Goal: Task Accomplishment & Management: Manage account settings

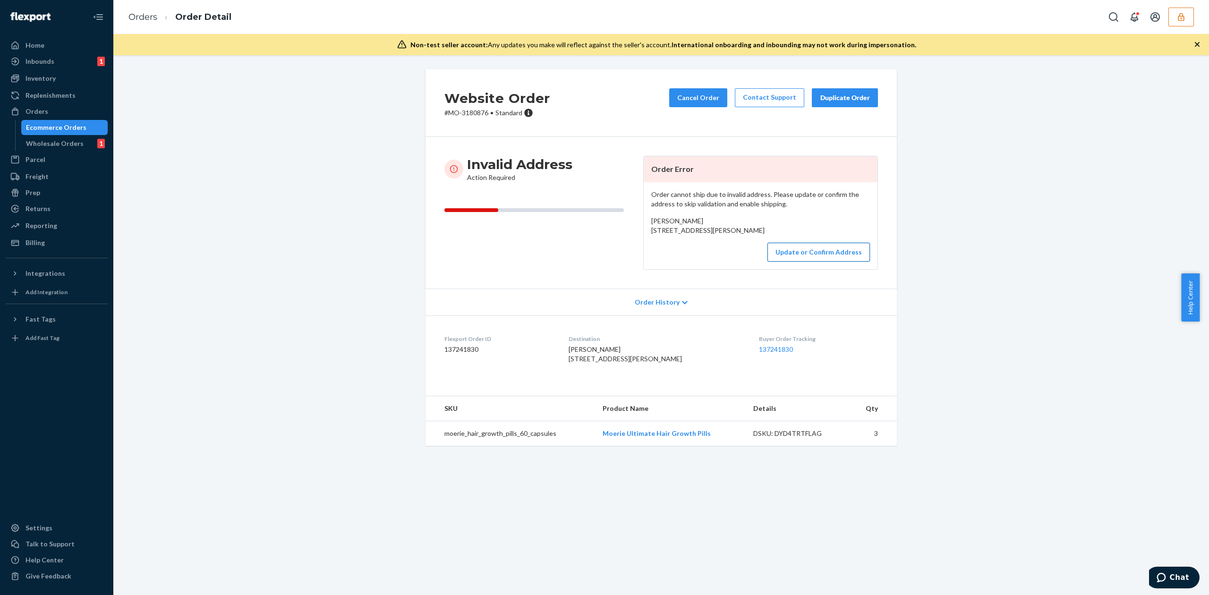
click at [824, 262] on button "Update or Confirm Address" at bounding box center [818, 252] width 102 height 19
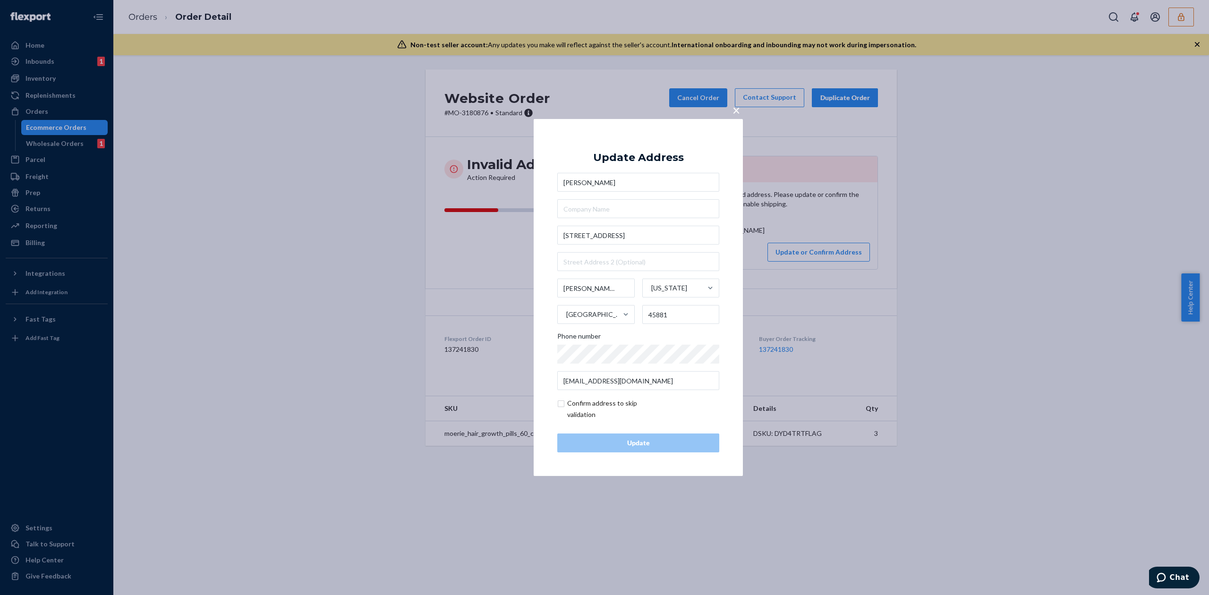
click at [733, 113] on span "×" at bounding box center [736, 110] width 8 height 16
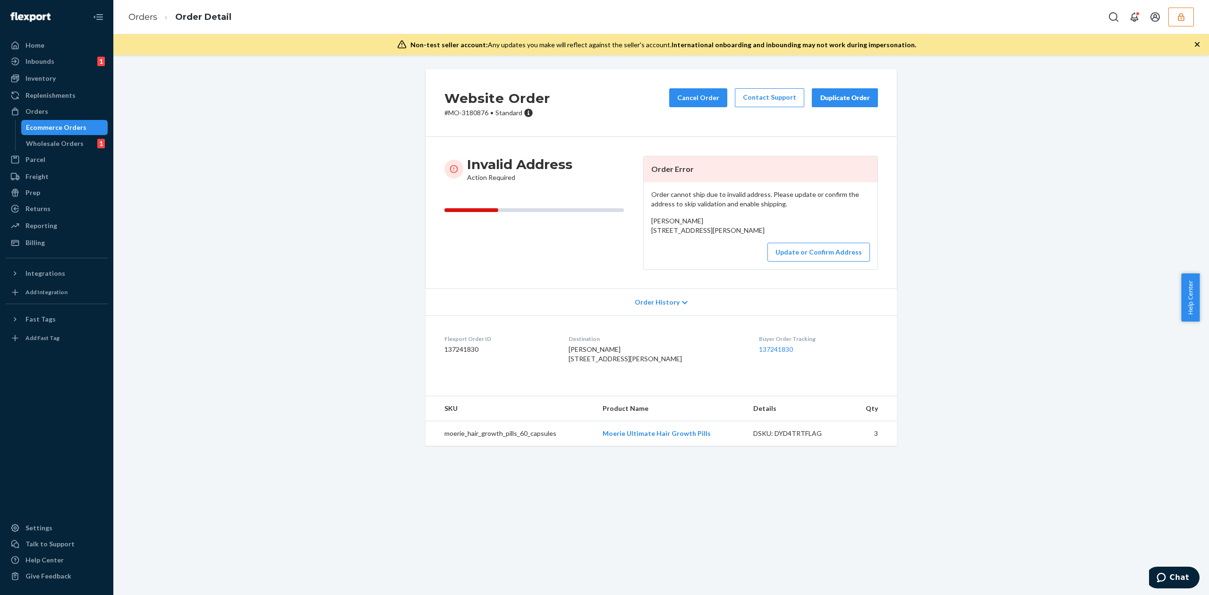
drag, startPoint x: 645, startPoint y: 229, endPoint x: 720, endPoint y: 238, distance: 75.6
click at [720, 238] on div "Order cannot ship due to invalid address. Please update or confirm the address …" at bounding box center [761, 225] width 234 height 87
copy span "14260 Twp Rd 57 Rawson, OH 45881"
drag, startPoint x: 646, startPoint y: 229, endPoint x: 708, endPoint y: 242, distance: 63.7
click at [708, 242] on div "Order cannot ship due to invalid address. Please update or confirm the address …" at bounding box center [761, 225] width 234 height 87
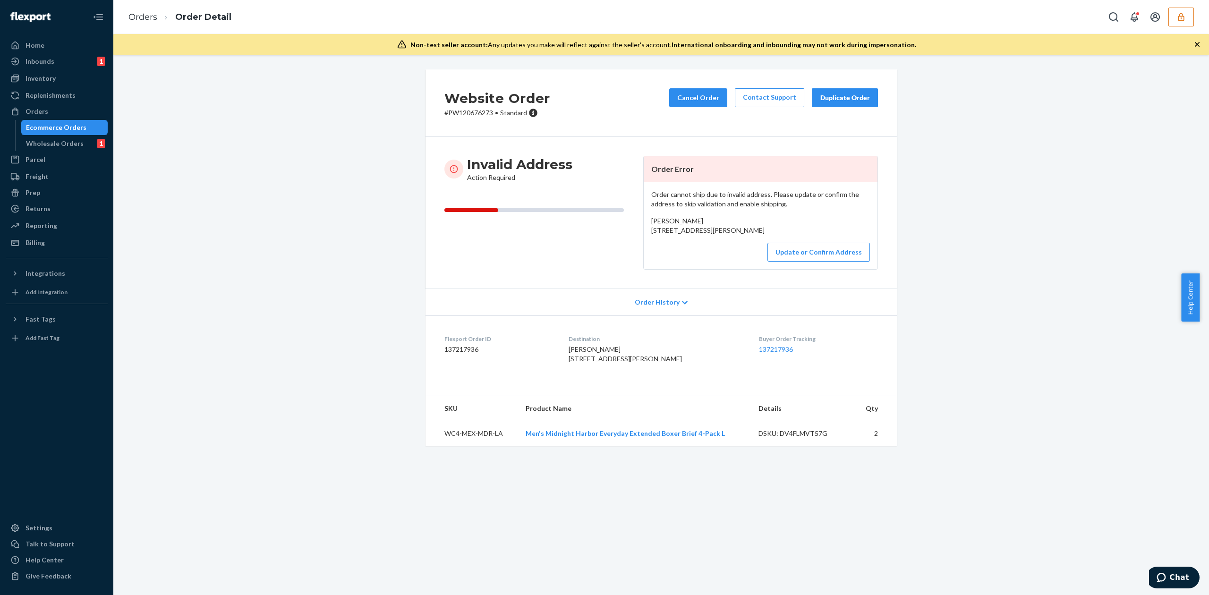
copy span "6670 Phillips Mill Rd Solebury, PA 18963"
click at [804, 262] on button "Update or Confirm Address" at bounding box center [818, 252] width 102 height 19
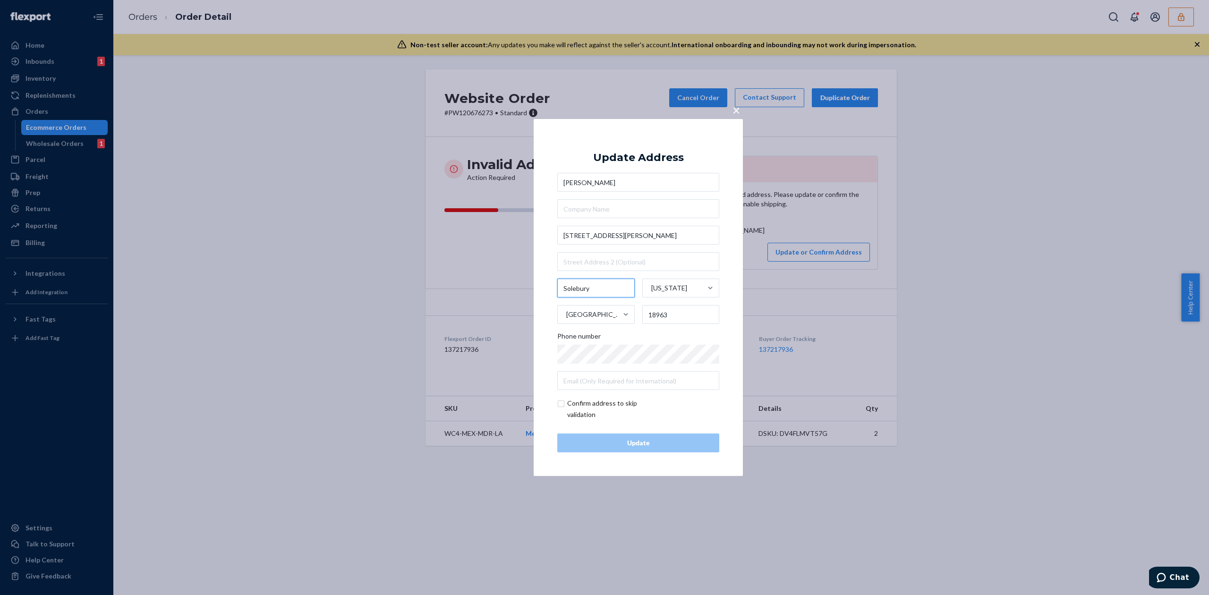
click at [576, 291] on input "Solebury" at bounding box center [595, 288] width 77 height 19
type input "New Hope"
drag, startPoint x: 660, startPoint y: 314, endPoint x: 690, endPoint y: 314, distance: 29.8
click at [690, 314] on input "18963" at bounding box center [680, 314] width 77 height 19
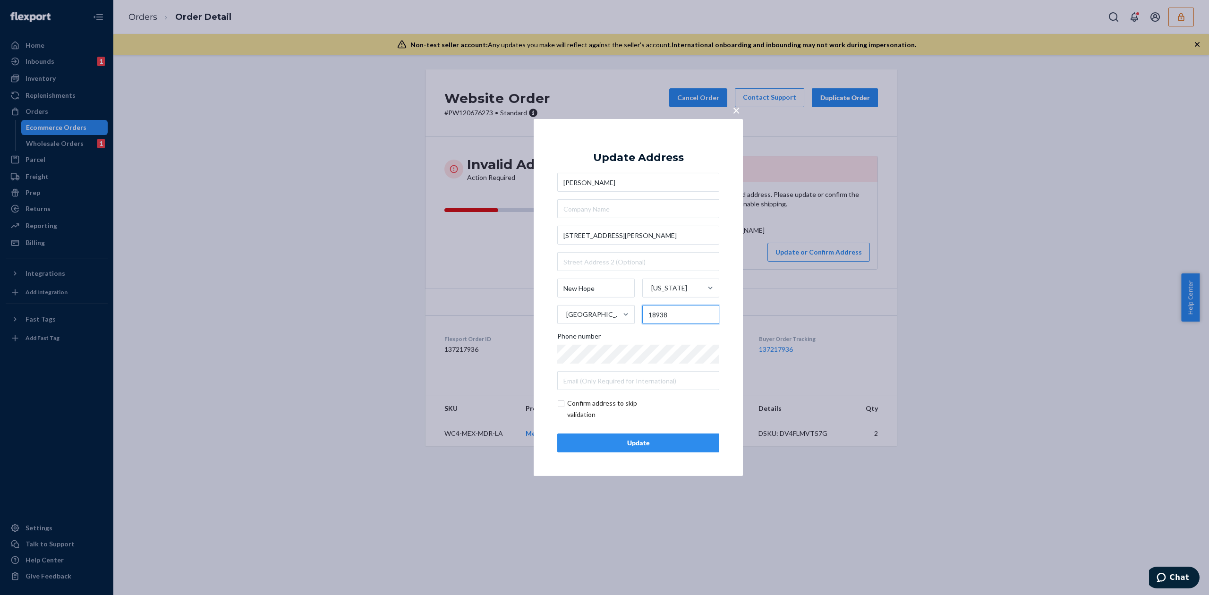
type input "18938"
click at [686, 163] on div "Update Address Jesse Darlington 6670 Phillips Mill Rd New Hope Pennsylvania Uni…" at bounding box center [638, 298] width 162 height 310
click at [614, 450] on button "Update" at bounding box center [638, 442] width 162 height 19
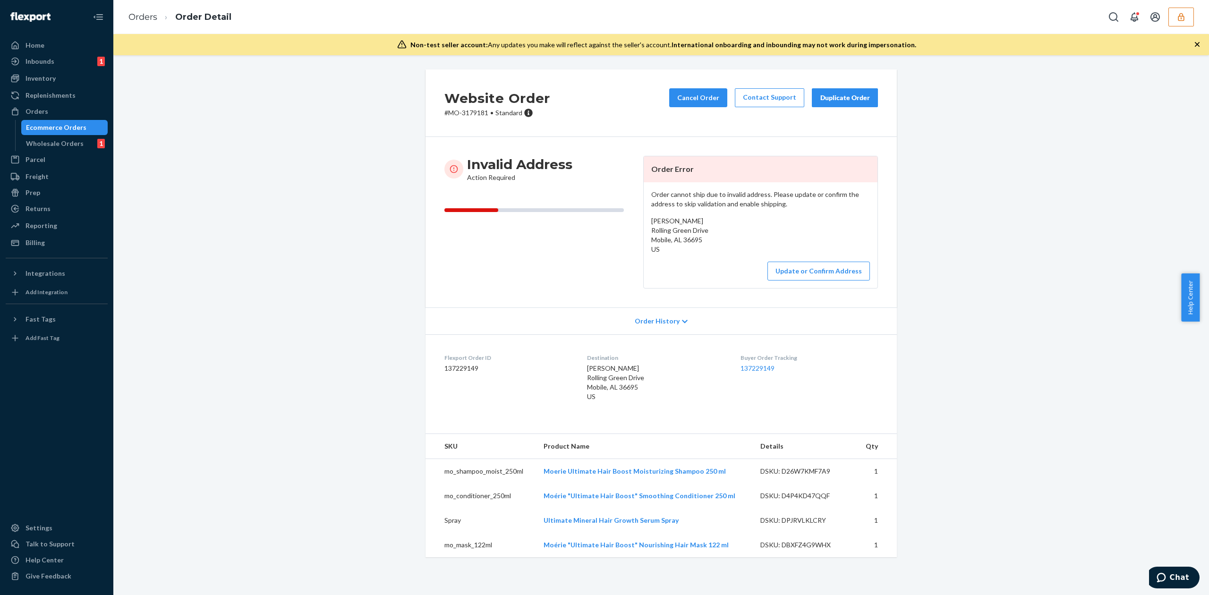
click at [675, 216] on div "Order cannot ship due to invalid address. Please update or confirm the address …" at bounding box center [761, 235] width 234 height 106
click at [675, 218] on span "Laura Bush Rolling Green Drive Mobile, AL 36695 US" at bounding box center [679, 235] width 57 height 36
copy span "Laura Bush"
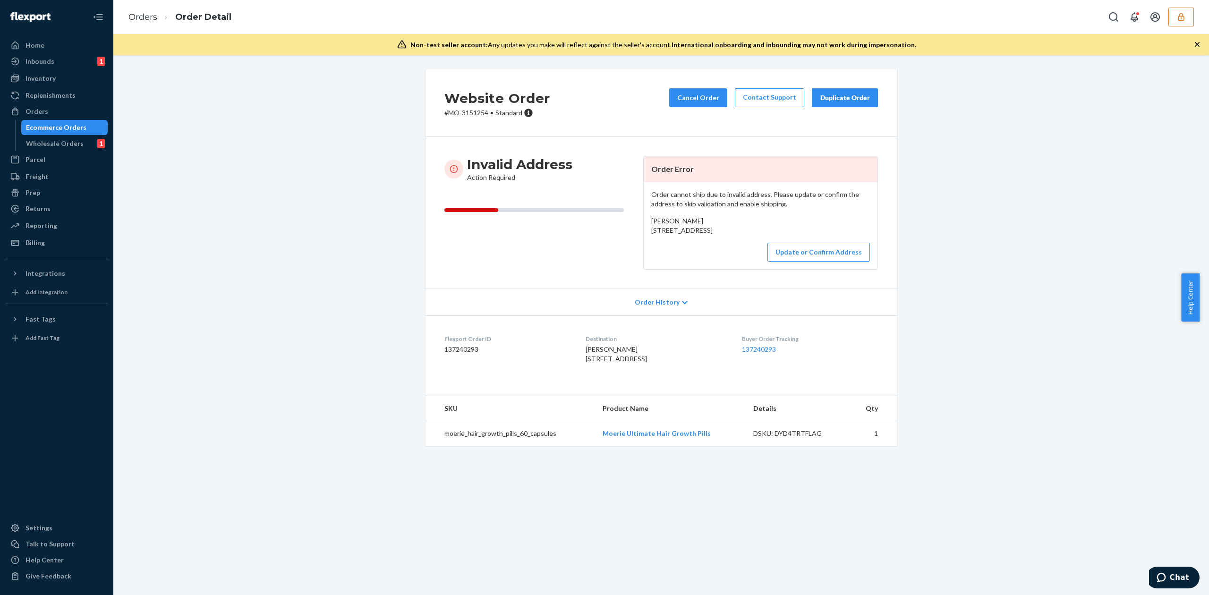
copy span "2222 N Waterford Oaks Dr Cedar Hill, TX 75104"
drag, startPoint x: 646, startPoint y: 230, endPoint x: 723, endPoint y: 244, distance: 78.2
click at [723, 235] on div "Sandra Taylor 2222 N Waterford Oaks Dr Cedar Hill, TX 75104 US" at bounding box center [760, 225] width 219 height 19
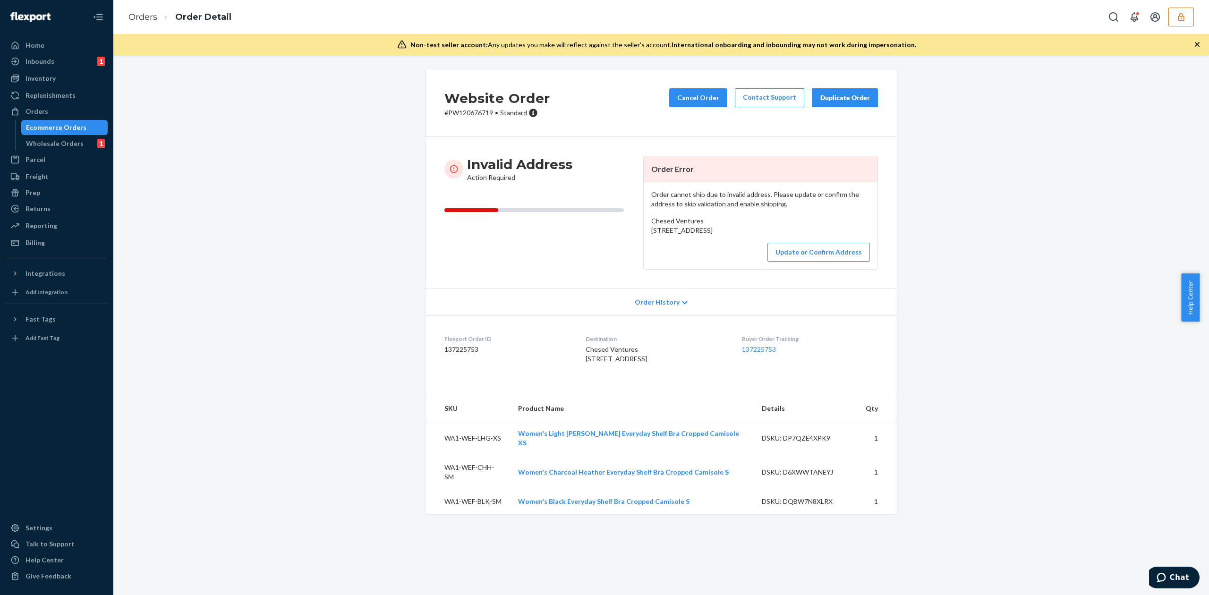
drag, startPoint x: 645, startPoint y: 231, endPoint x: 699, endPoint y: 250, distance: 56.9
click at [699, 250] on div "Order cannot ship due to invalid address. Please update or confirm the address …" at bounding box center [761, 225] width 234 height 87
copy span "23730 State Hwy 3 Suite F Belfair, WA 98528"
click at [811, 262] on button "Update or Confirm Address" at bounding box center [818, 252] width 102 height 19
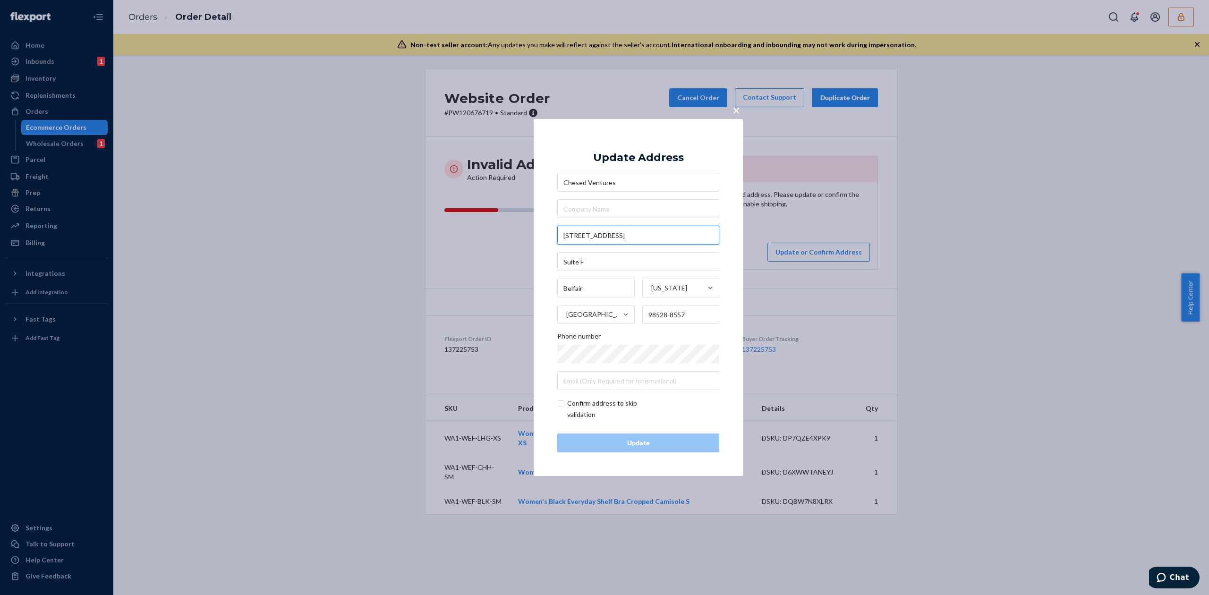
drag, startPoint x: 584, startPoint y: 233, endPoint x: 616, endPoint y: 235, distance: 32.2
click at [616, 235] on input "23730 State Hwy 3" at bounding box center [638, 235] width 162 height 19
type input "23730 WA-3"
click at [652, 152] on div "Update Address" at bounding box center [638, 157] width 91 height 11
drag, startPoint x: 667, startPoint y: 318, endPoint x: 691, endPoint y: 316, distance: 24.6
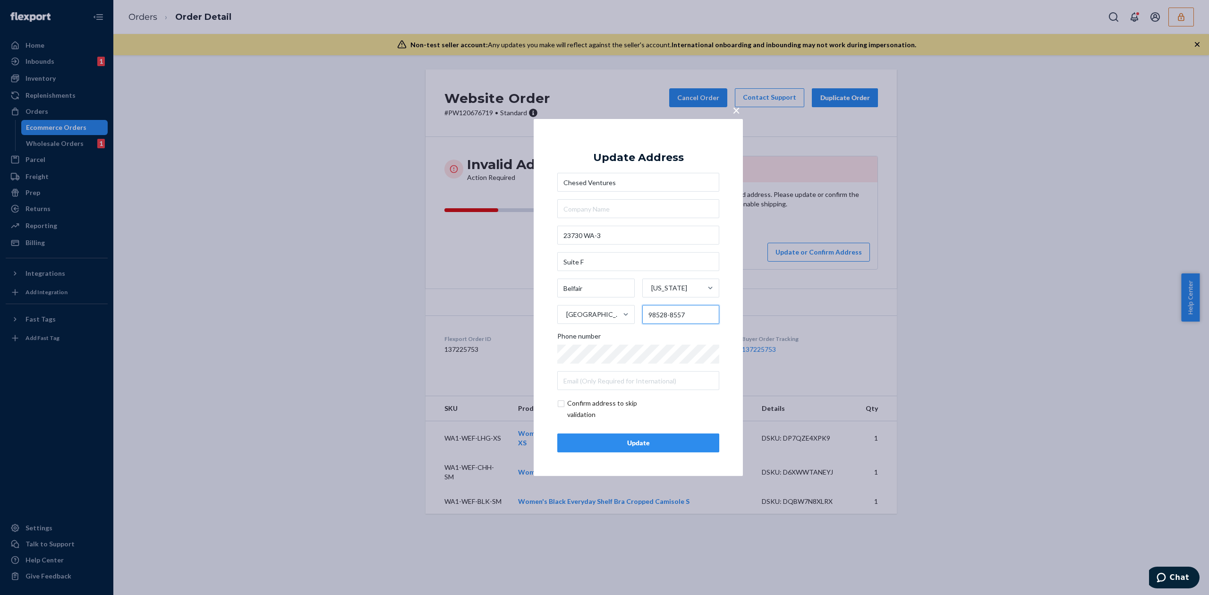
click at [691, 316] on input "98528-8557" at bounding box center [680, 314] width 77 height 19
type input "98528"
click at [653, 444] on div "Update" at bounding box center [638, 442] width 146 height 9
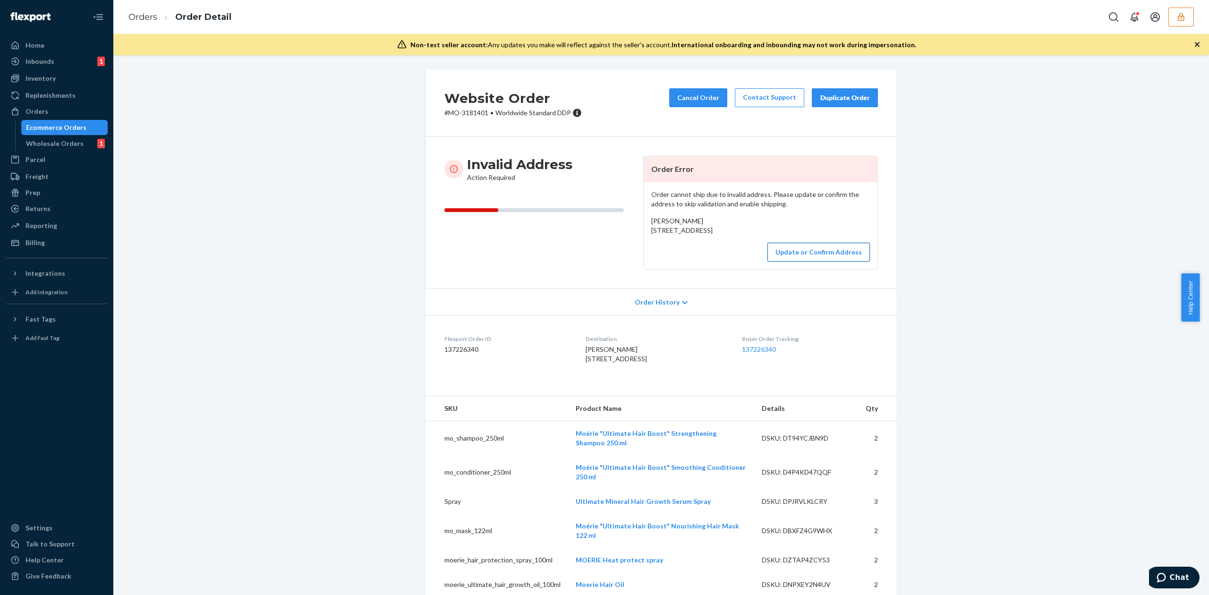
click at [856, 262] on button "Update or Confirm Address" at bounding box center [818, 252] width 102 height 19
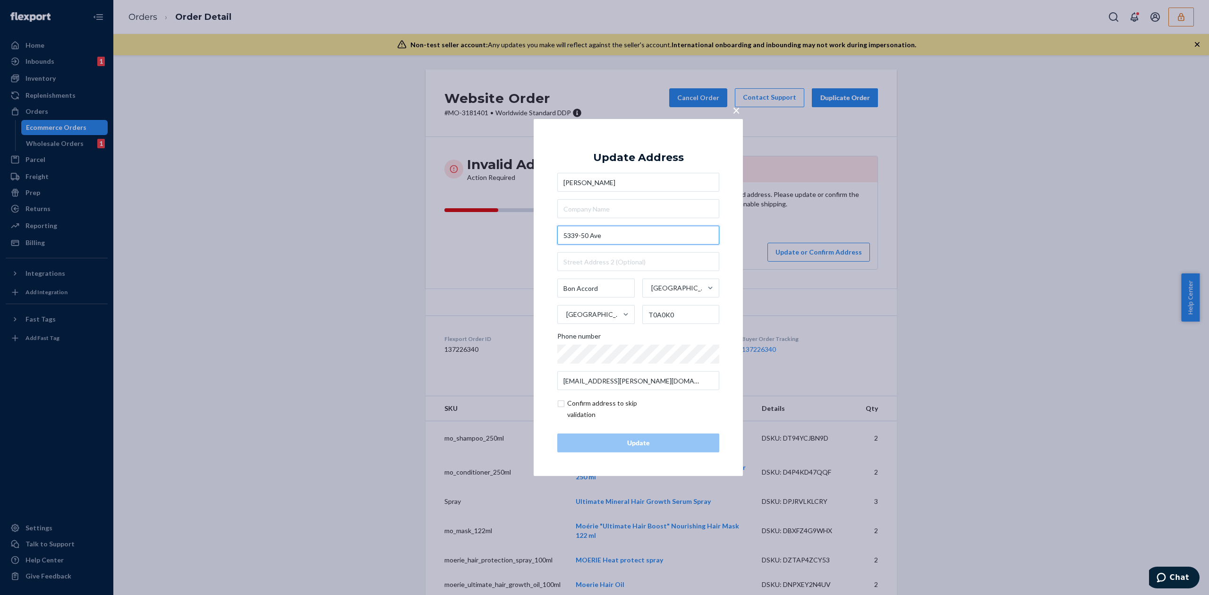
click at [583, 233] on input "5339-50 Ave" at bounding box center [638, 235] width 162 height 19
type input "5339 50 Ave"
click at [647, 150] on div "Update Address Sandra Boyko 5339 50 Ave Bon Accord Alberta Canada T0A0K0 Phone …" at bounding box center [638, 298] width 162 height 310
click at [650, 444] on div "Update" at bounding box center [638, 442] width 146 height 9
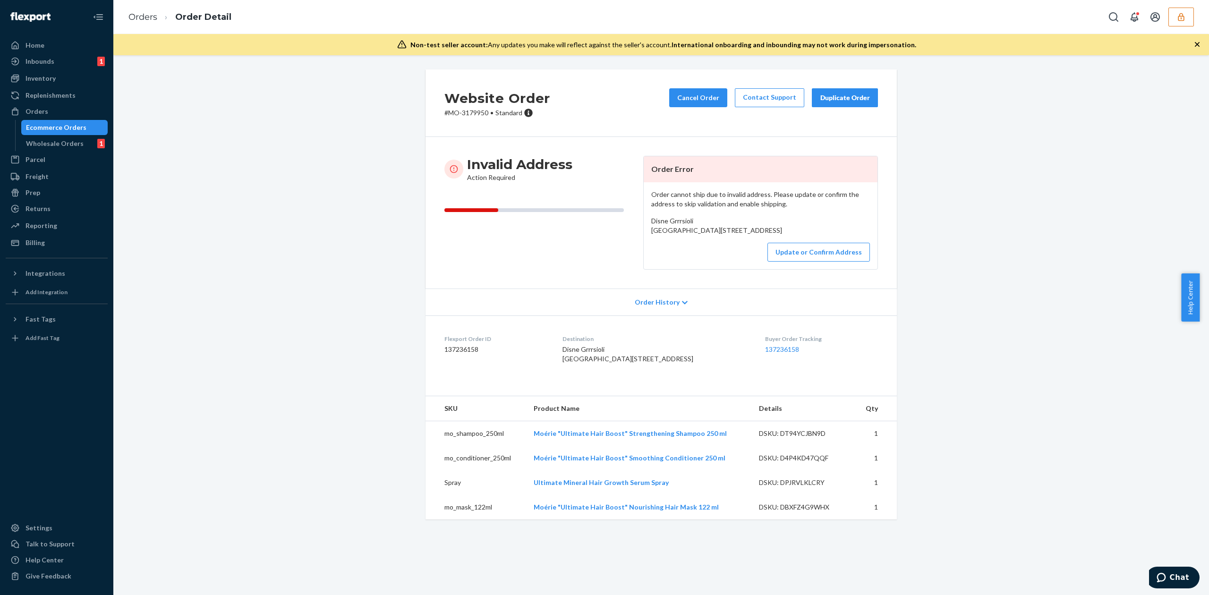
click at [663, 221] on span "Disne Grrrsioli [GEOGRAPHIC_DATA][STREET_ADDRESS]" at bounding box center [716, 225] width 131 height 17
click at [663, 221] on span "Disne Grrrsioli Northwest 100 Avenue Micanopy, FL 32667 US" at bounding box center [716, 225] width 131 height 17
copy span "Disne Grrrsioli"
drag, startPoint x: 645, startPoint y: 231, endPoint x: 722, endPoint y: 242, distance: 77.7
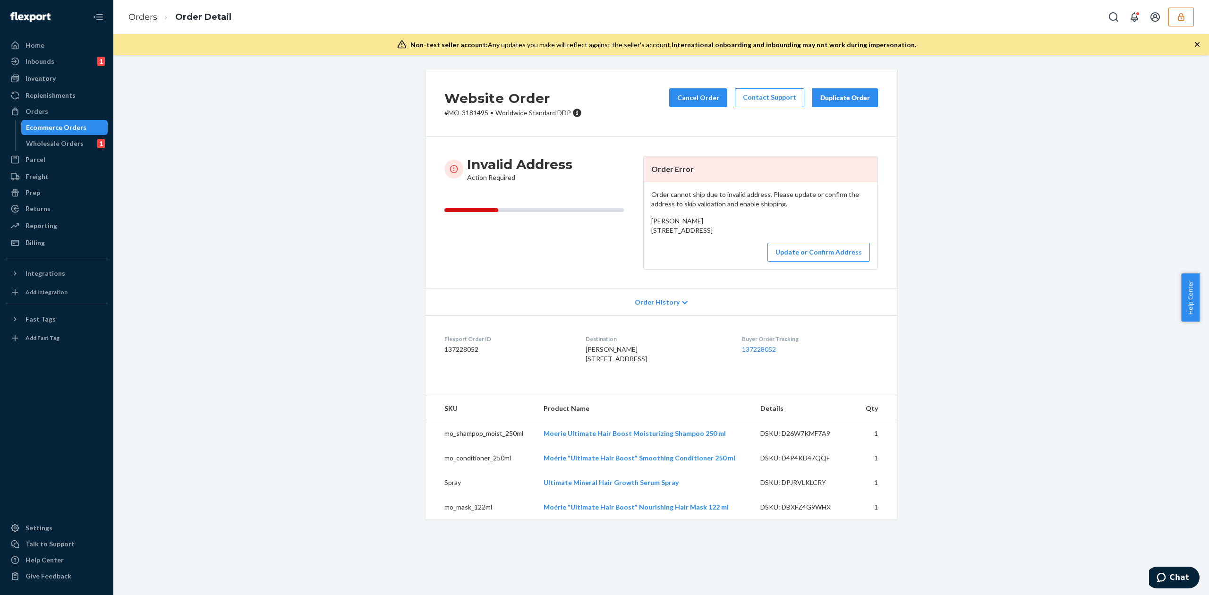
click at [722, 242] on div "Order cannot ship due to invalid address. Please update or confirm the address …" at bounding box center [761, 225] width 234 height 87
copy span "34 Tadley Private Ottawa, ON K2J 2T3"
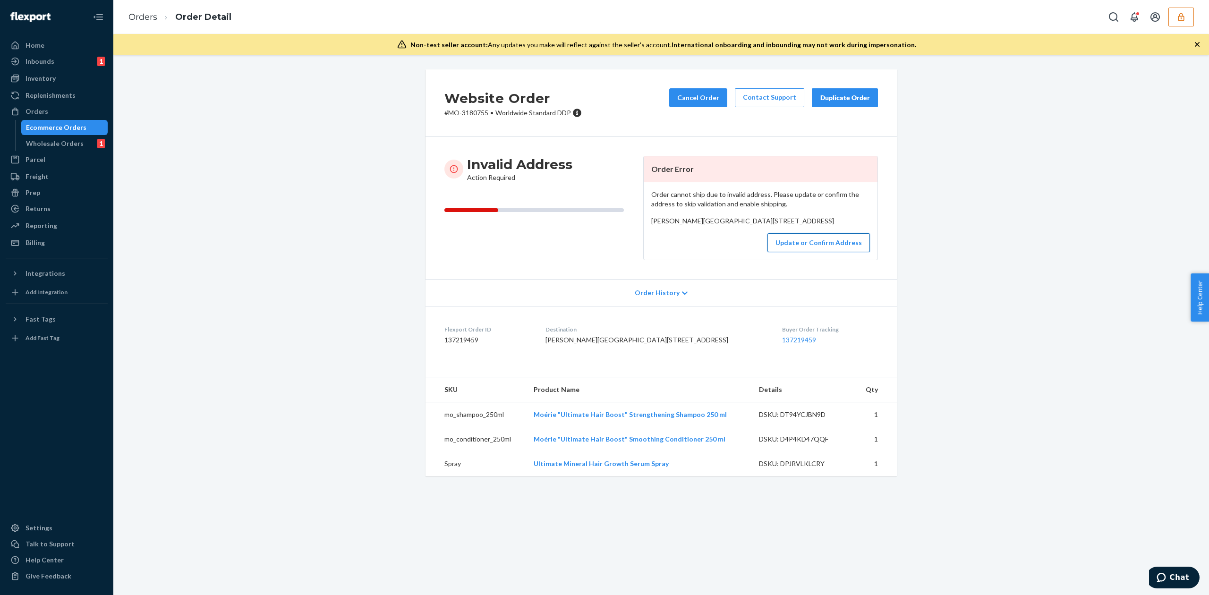
click at [777, 252] on button "Update or Confirm Address" at bounding box center [818, 242] width 102 height 19
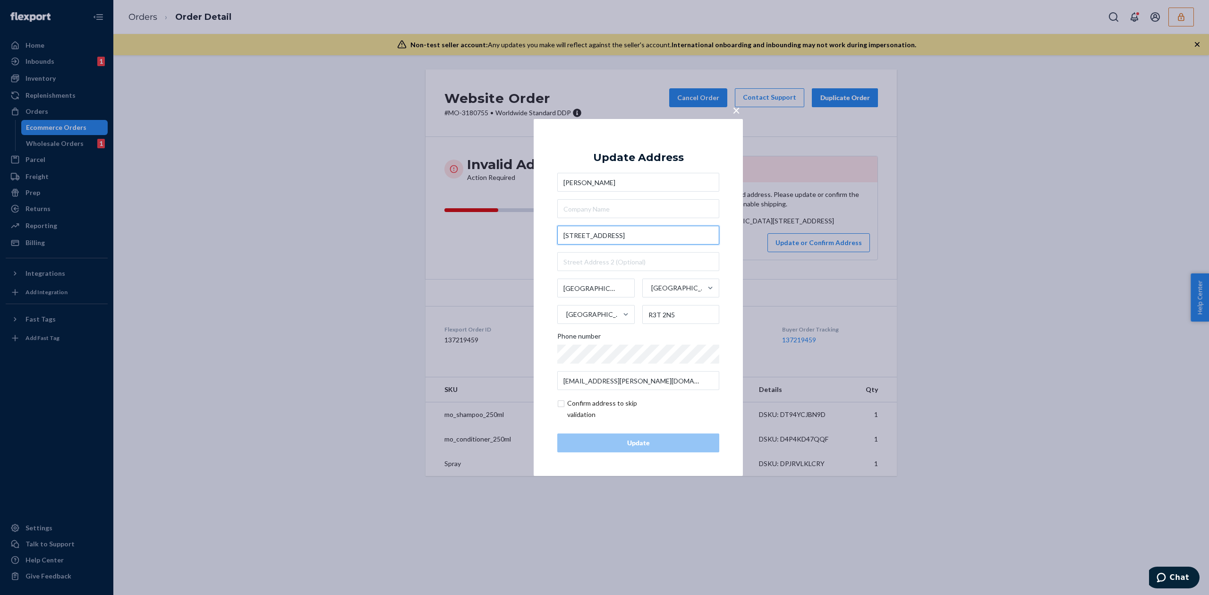
click at [611, 235] on input "[STREET_ADDRESS]" at bounding box center [638, 235] width 162 height 19
click at [611, 235] on input "77 University Crescent" at bounding box center [638, 235] width 162 height 19
click at [580, 192] on div "Grace Monk 77 University Crescent Winnipeg Manitoba Canada R3T 2N5 Phone number…" at bounding box center [638, 281] width 162 height 217
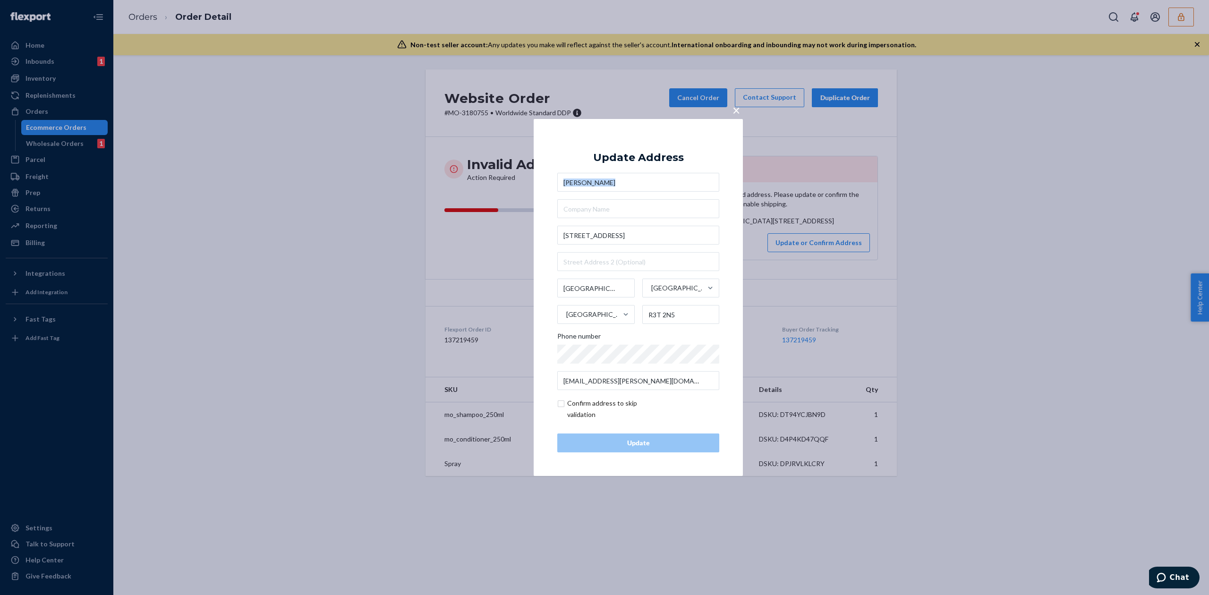
click at [580, 192] on div "Grace Monk 77 University Crescent Winnipeg Manitoba Canada R3T 2N5 Phone number…" at bounding box center [638, 281] width 162 height 217
click at [735, 105] on span "×" at bounding box center [736, 110] width 8 height 16
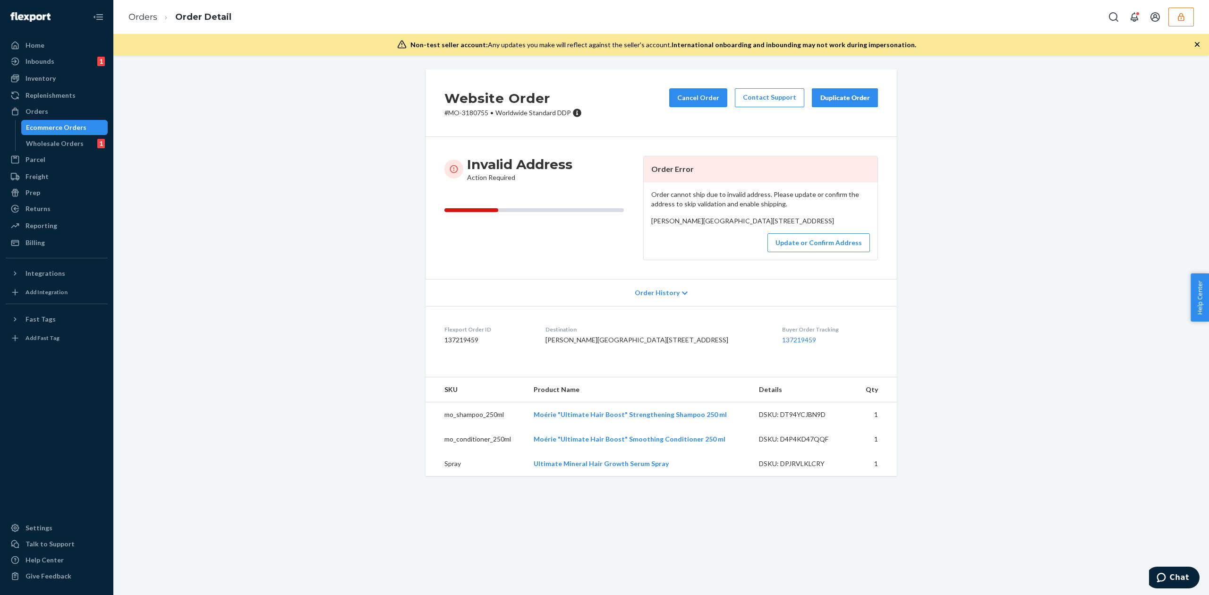
drag, startPoint x: 645, startPoint y: 233, endPoint x: 722, endPoint y: 242, distance: 77.1
click at [722, 242] on div "Order cannot ship due to invalid address. Please update or confirm the address …" at bounding box center [761, 220] width 234 height 77
copy span "77 University Crescent Winnipeg, MB R3T 2N5"
click at [816, 252] on button "Update or Confirm Address" at bounding box center [818, 242] width 102 height 19
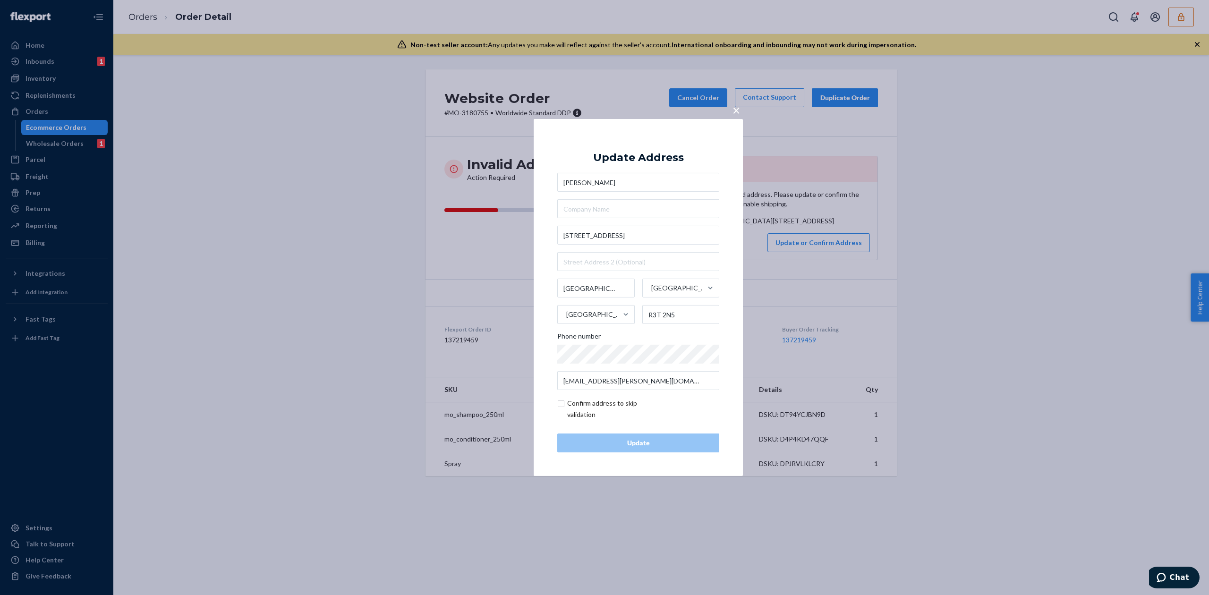
click at [595, 400] on input "checkbox" at bounding box center [612, 409] width 110 height 23
checkbox input "true"
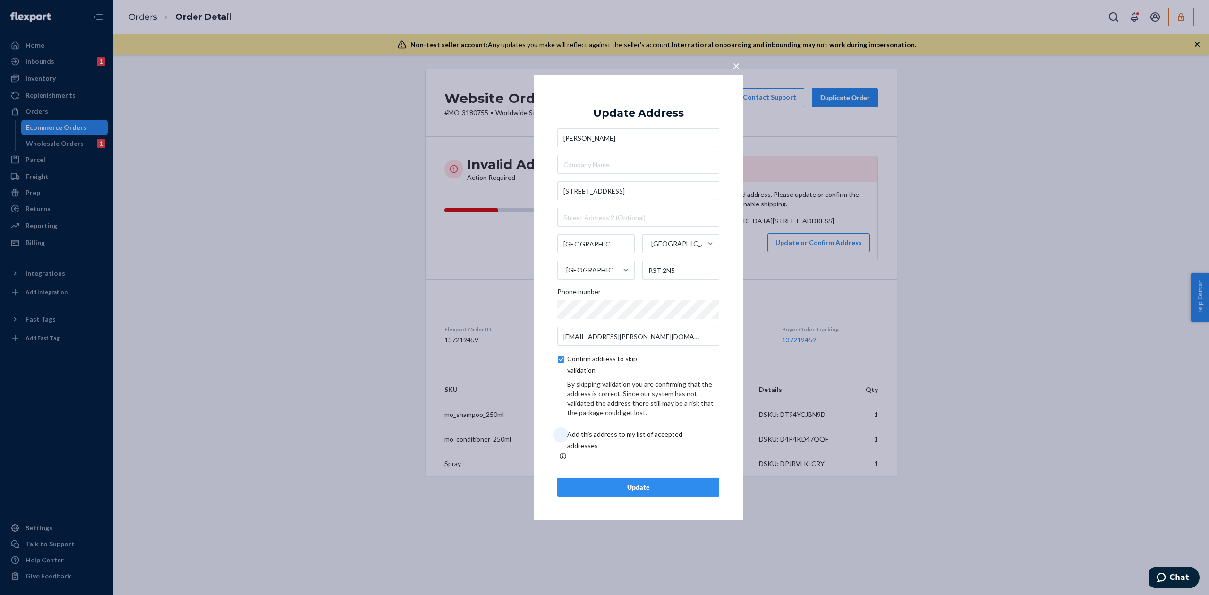
drag, startPoint x: 610, startPoint y: 444, endPoint x: 614, endPoint y: 448, distance: 5.3
click at [611, 445] on input "checkbox" at bounding box center [635, 440] width 157 height 23
checkbox input "true"
click at [656, 486] on div "Update" at bounding box center [638, 487] width 146 height 9
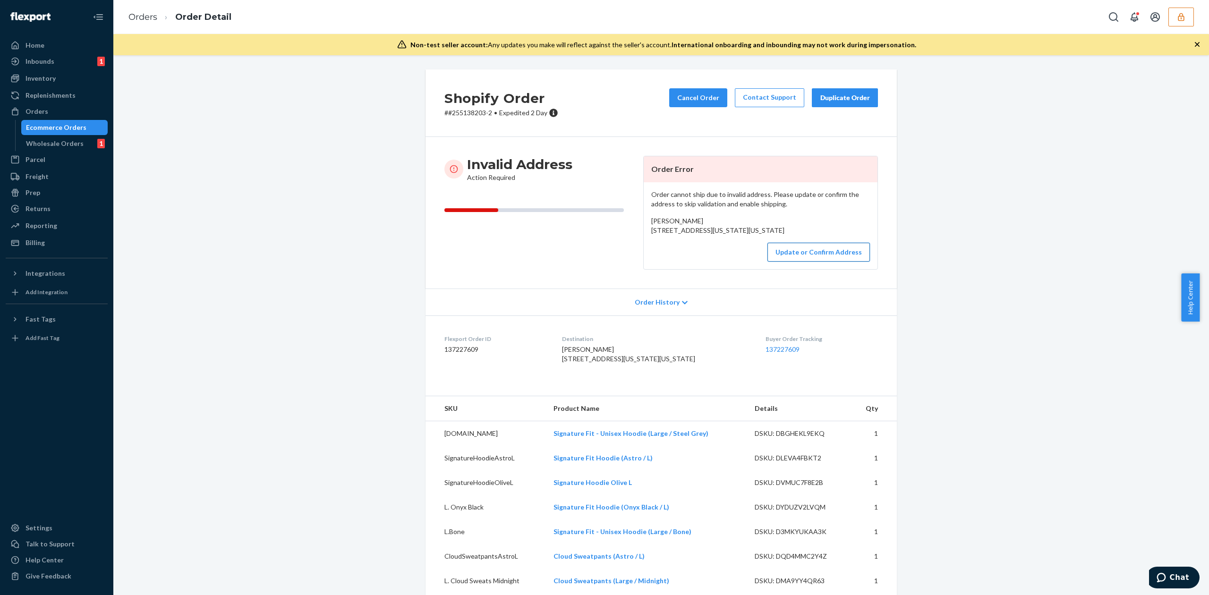
click at [808, 262] on button "Update or Confirm Address" at bounding box center [818, 252] width 102 height 19
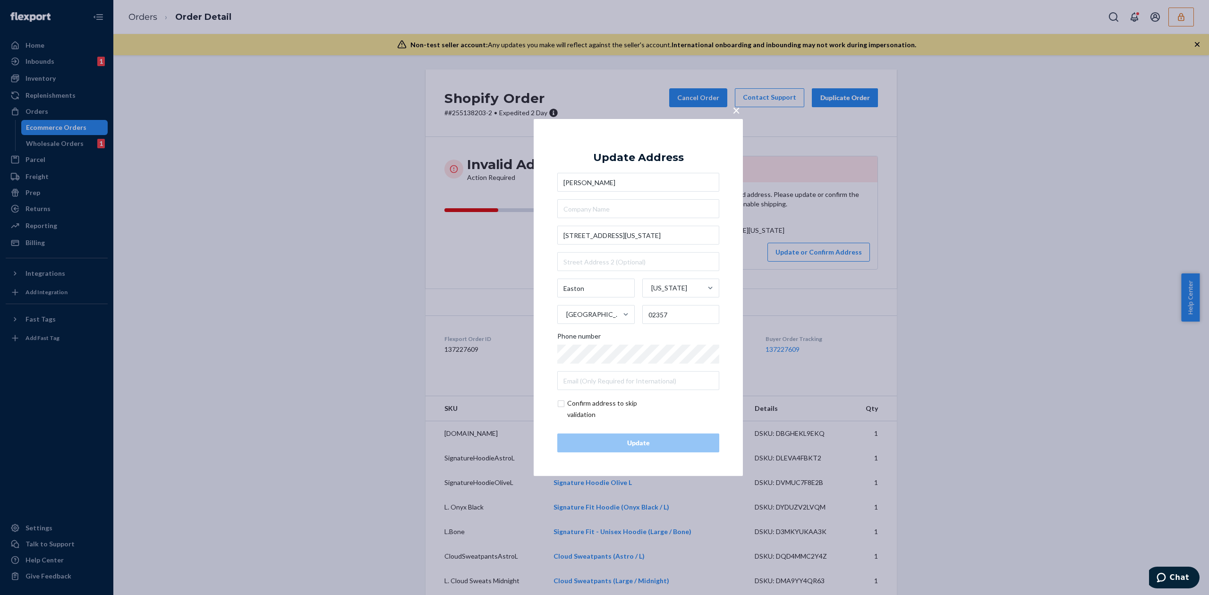
click at [613, 185] on input "Joseph Corsi" at bounding box center [638, 182] width 162 height 19
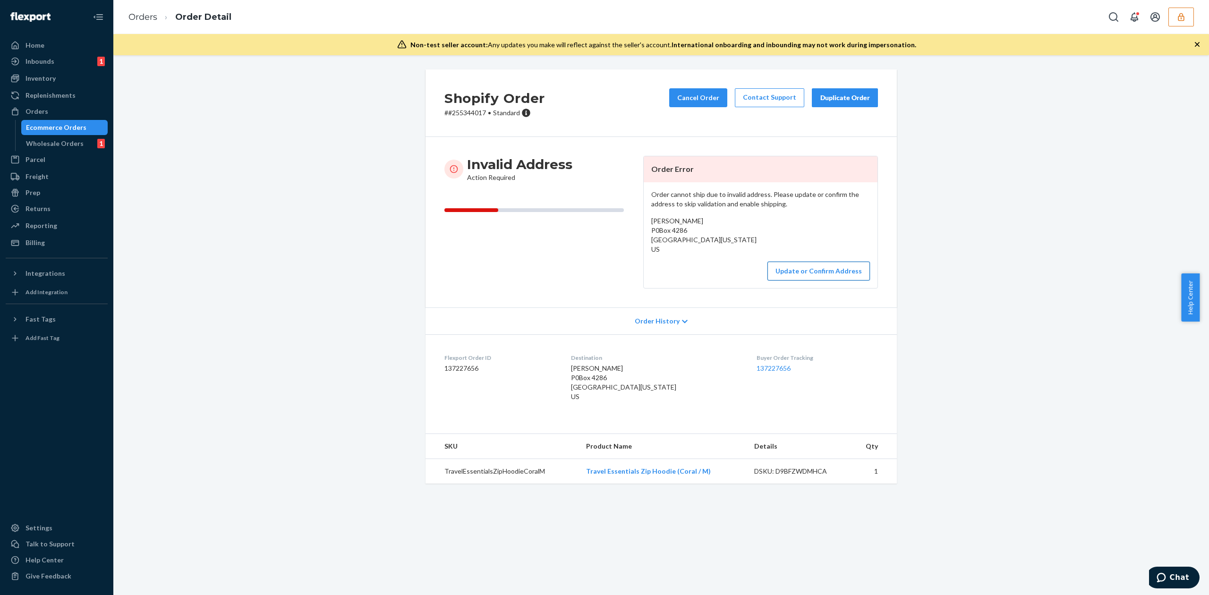
click at [803, 267] on button "Update or Confirm Address" at bounding box center [818, 271] width 102 height 19
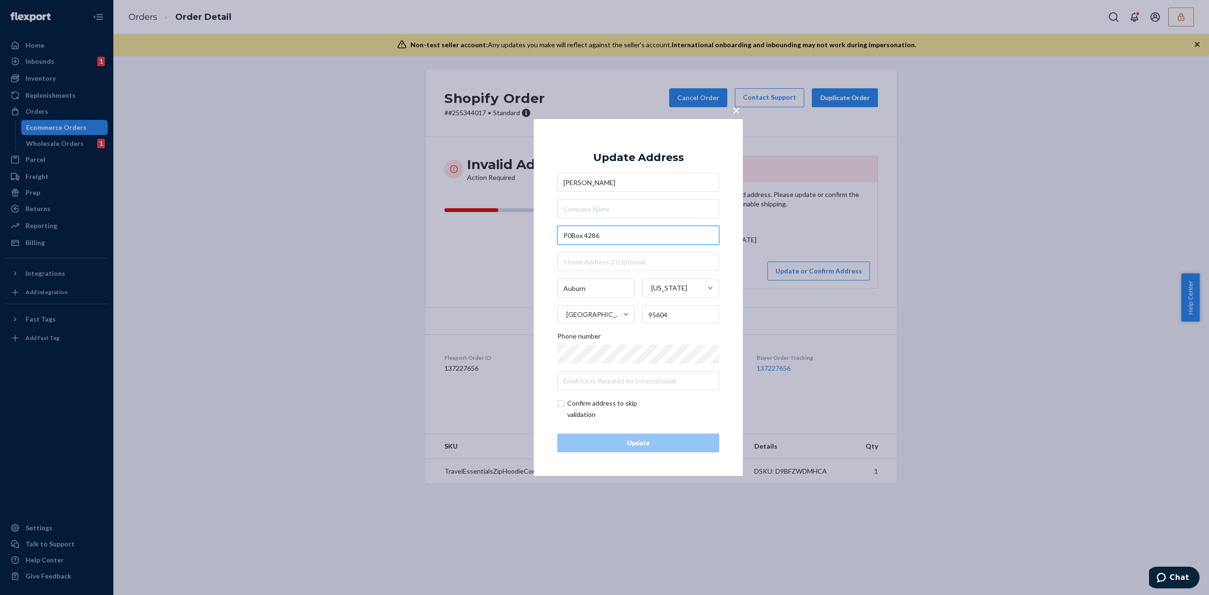
click at [571, 233] on input "P0Box 4286" at bounding box center [638, 235] width 162 height 19
click at [570, 237] on input "P0 Box 4286" at bounding box center [638, 235] width 162 height 19
type input "PO Box 4286"
click at [638, 148] on div "Update Address Michelle McArdle PO Box 4286 4286 Box Avenue, Buffalo, NY, USA 4…" at bounding box center [638, 298] width 162 height 310
click at [656, 441] on div "Update" at bounding box center [638, 442] width 146 height 9
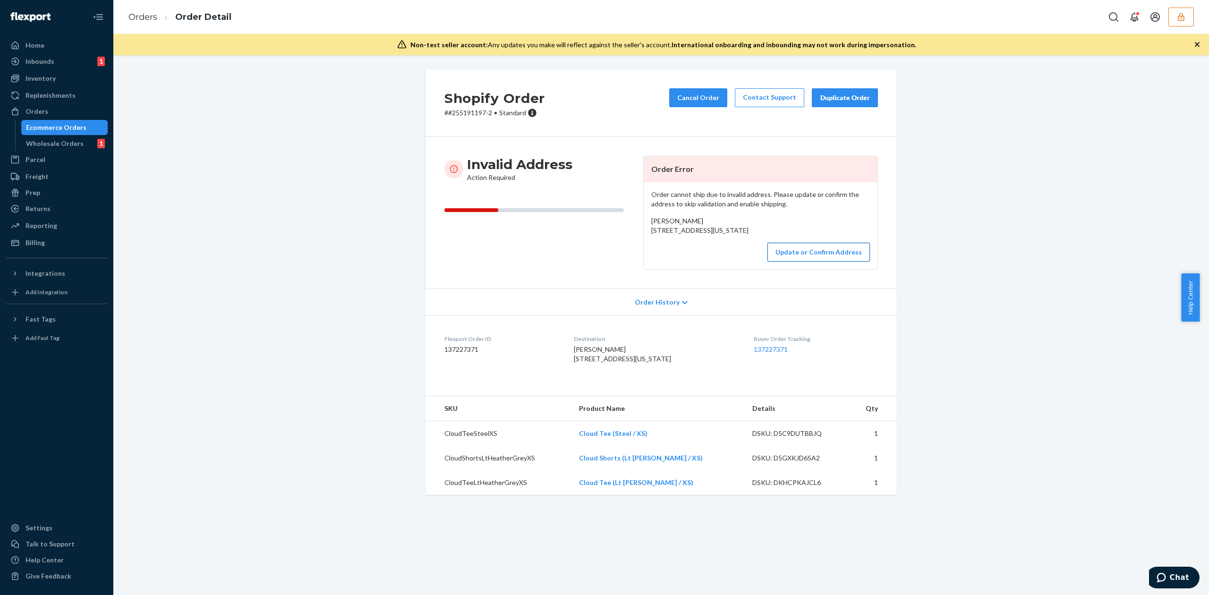
click at [827, 262] on button "Update or Confirm Address" at bounding box center [818, 252] width 102 height 19
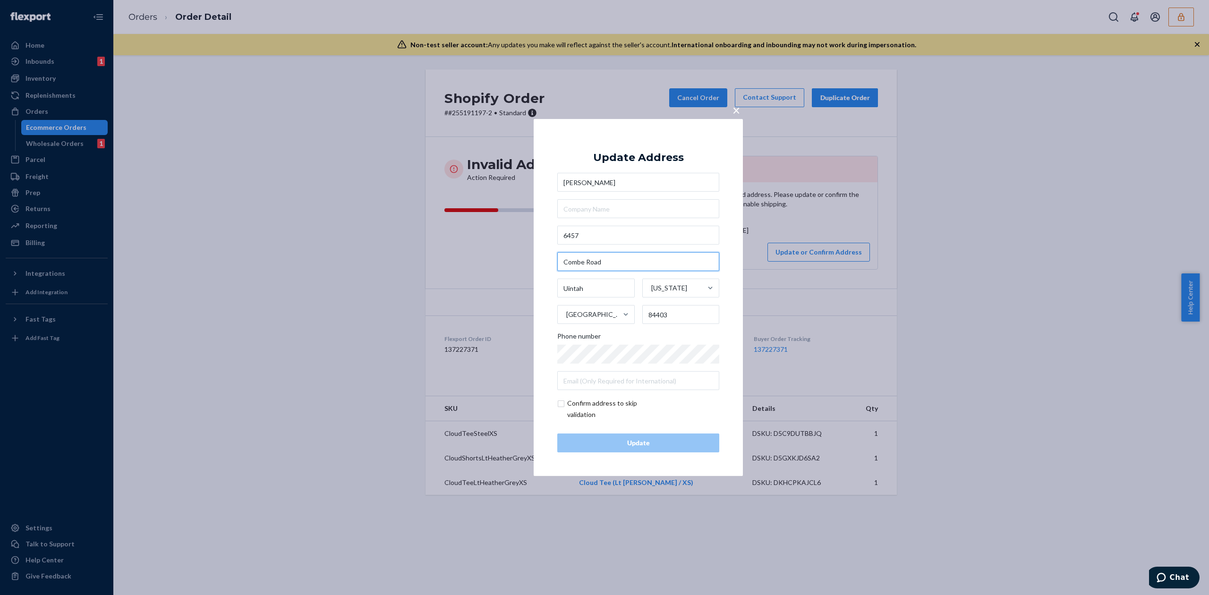
click at [603, 261] on input "Combe Road" at bounding box center [638, 261] width 162 height 19
click at [606, 240] on input "6457" at bounding box center [638, 235] width 162 height 19
paste input "Combe Road"
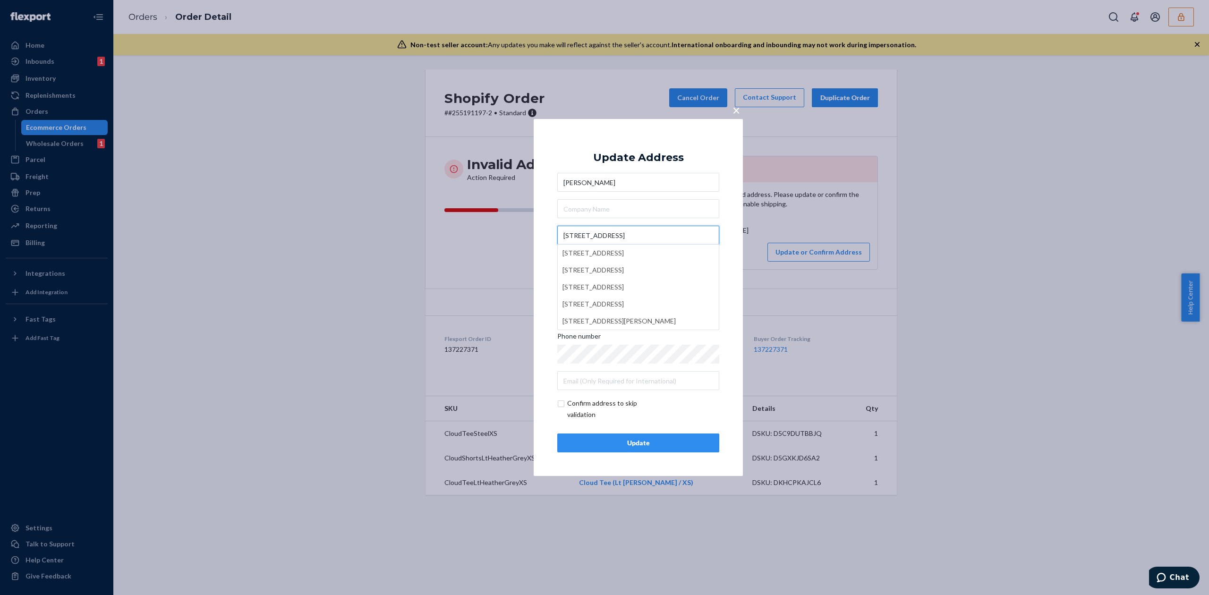
type input "6457 Combe Rd"
drag, startPoint x: 655, startPoint y: 157, endPoint x: 655, endPoint y: 167, distance: 9.4
click at [655, 157] on div "Update Address" at bounding box center [638, 157] width 91 height 11
click at [665, 446] on div "Update" at bounding box center [638, 442] width 146 height 9
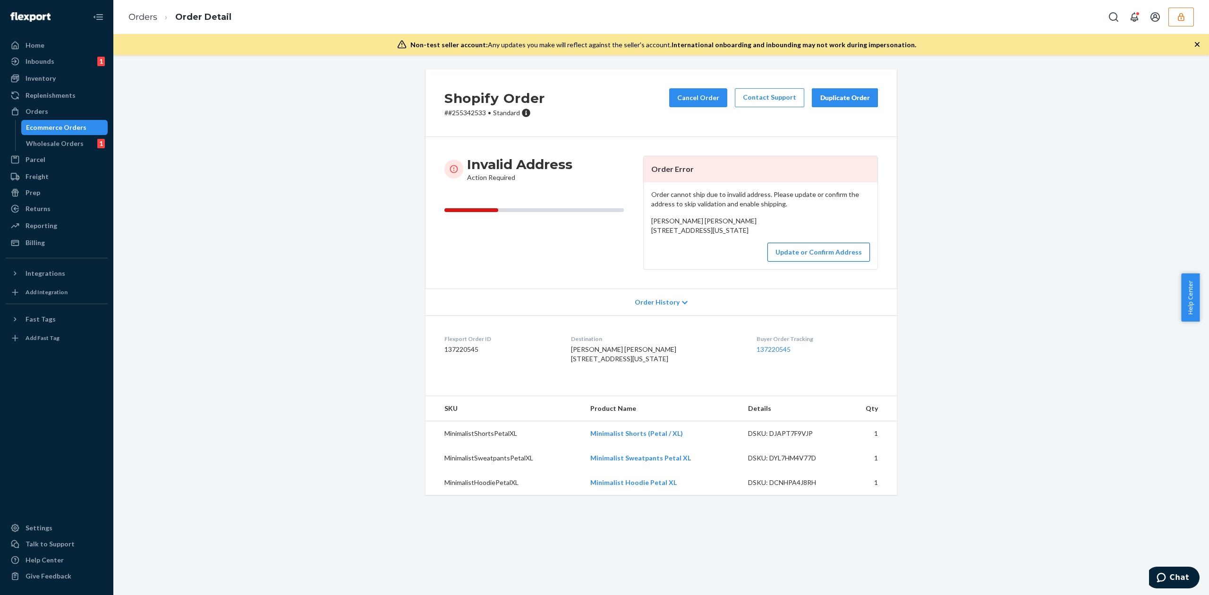
click at [822, 262] on button "Update or Confirm Address" at bounding box center [818, 252] width 102 height 19
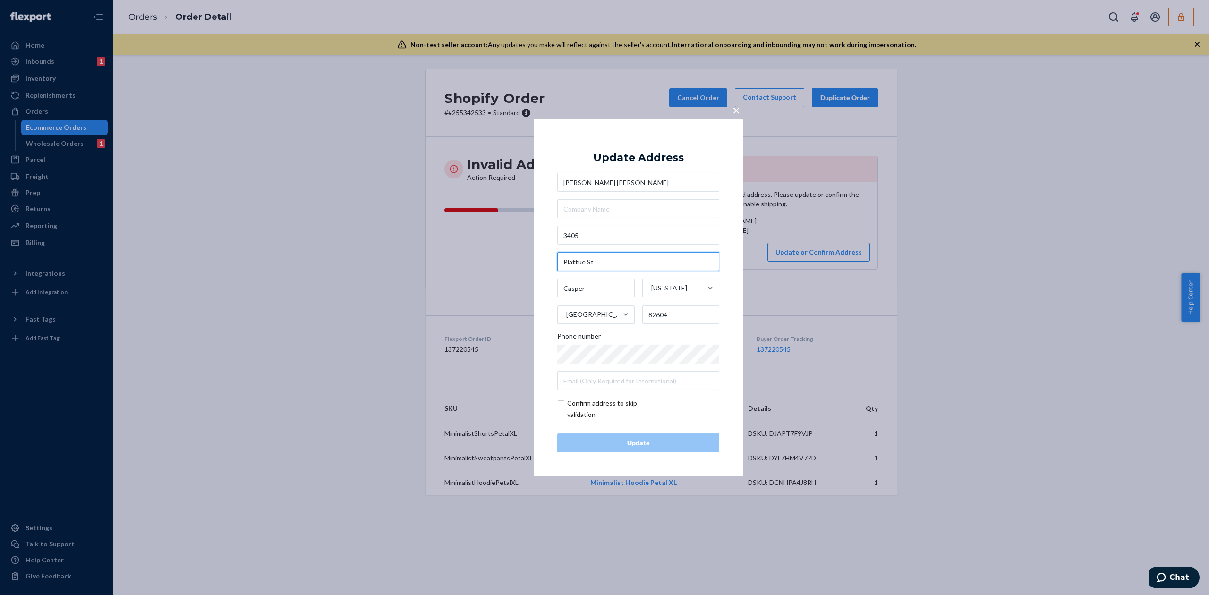
click at [590, 263] on input "Plattue St" at bounding box center [638, 261] width 162 height 19
click at [589, 263] on input "Plattue St" at bounding box center [638, 261] width 162 height 19
click at [616, 227] on input "3405" at bounding box center [638, 235] width 162 height 19
paste input "Plattue St"
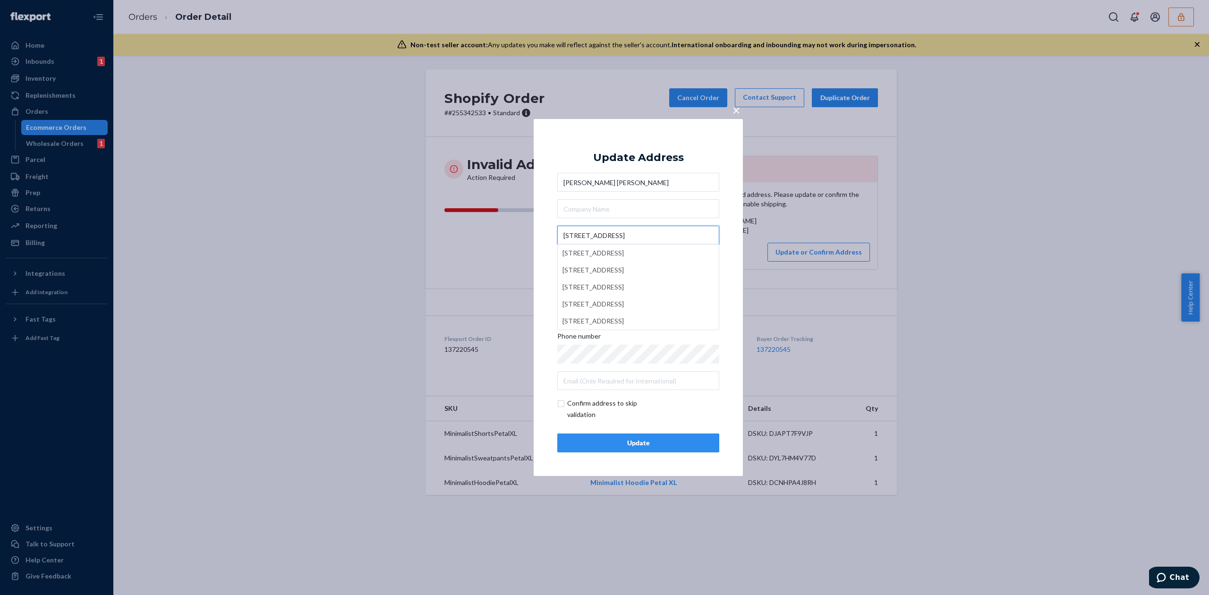
type input "3405 Plattue St"
click at [662, 161] on div "Update Address" at bounding box center [638, 157] width 91 height 11
click at [671, 446] on div "Update" at bounding box center [638, 442] width 146 height 9
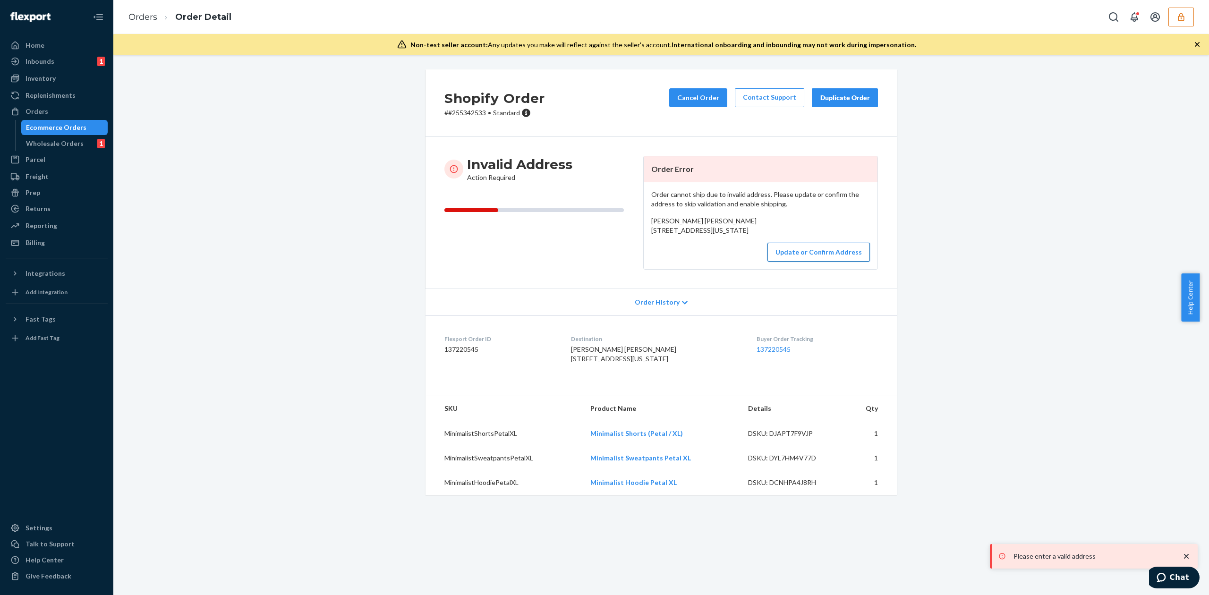
click at [790, 262] on button "Update or Confirm Address" at bounding box center [818, 252] width 102 height 19
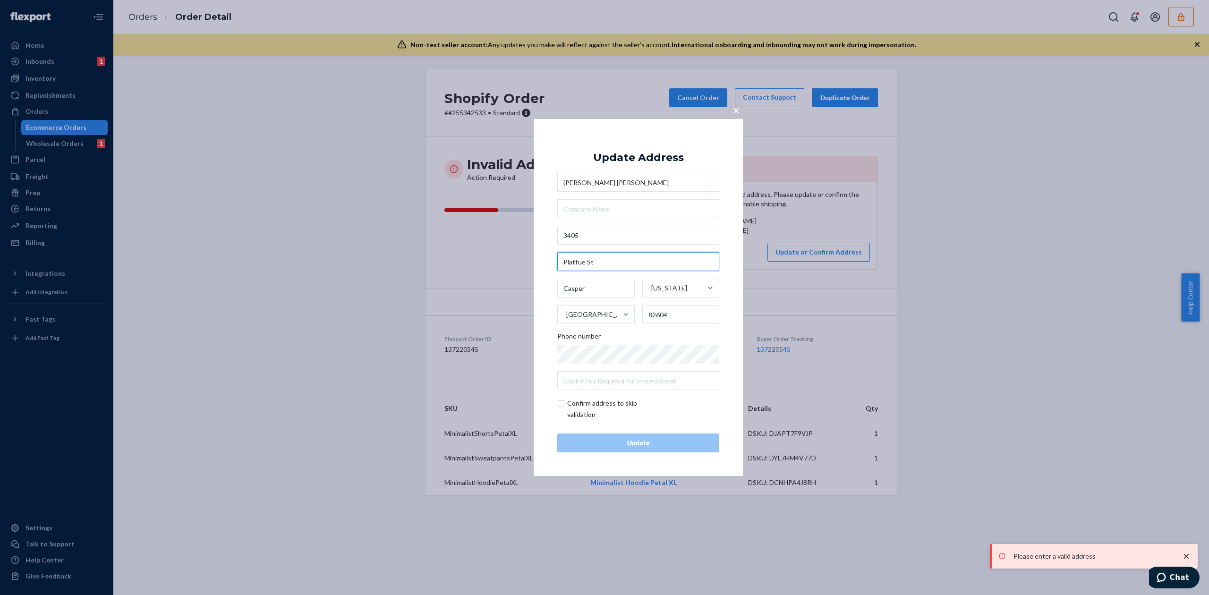
click at [597, 257] on input "Plattue St" at bounding box center [638, 261] width 162 height 19
click at [601, 237] on input "3405" at bounding box center [638, 235] width 162 height 19
paste input "Plattue St"
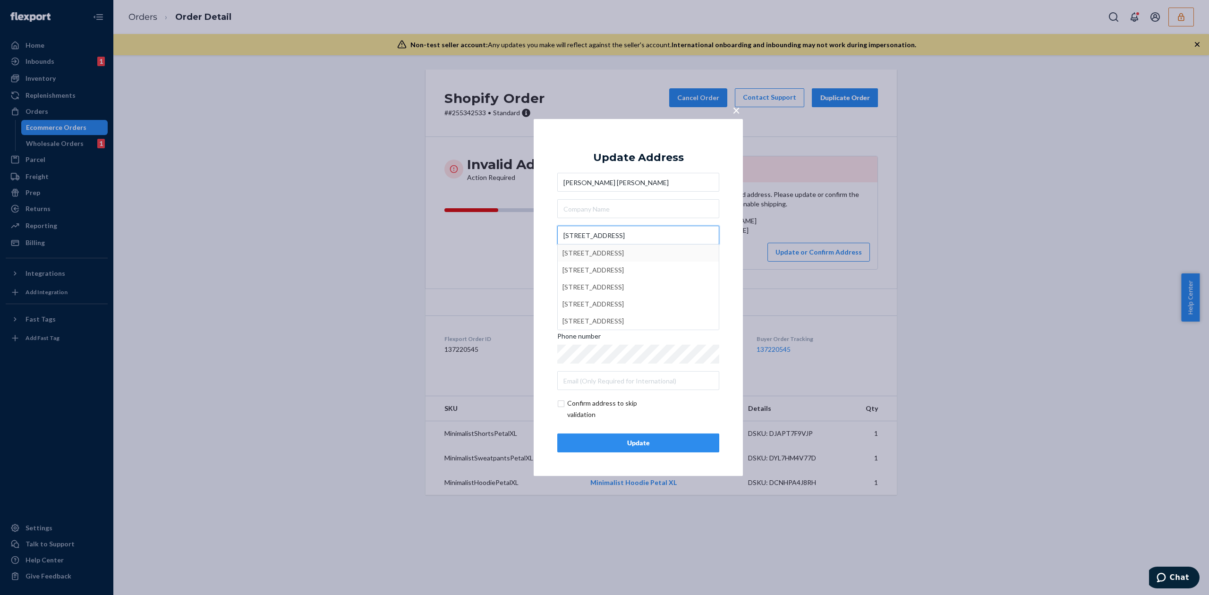
type input "3405 Plattue St"
click at [642, 167] on div "Update Address Stormy Tatro Stormy Tatro 3405 Plattue St Casper Wyoming United …" at bounding box center [638, 298] width 162 height 310
drag, startPoint x: 580, startPoint y: 236, endPoint x: 631, endPoint y: 235, distance: 51.0
click at [631, 235] on input "3405 Plattue St" at bounding box center [638, 235] width 162 height 19
click at [692, 314] on input "82604" at bounding box center [680, 314] width 77 height 19
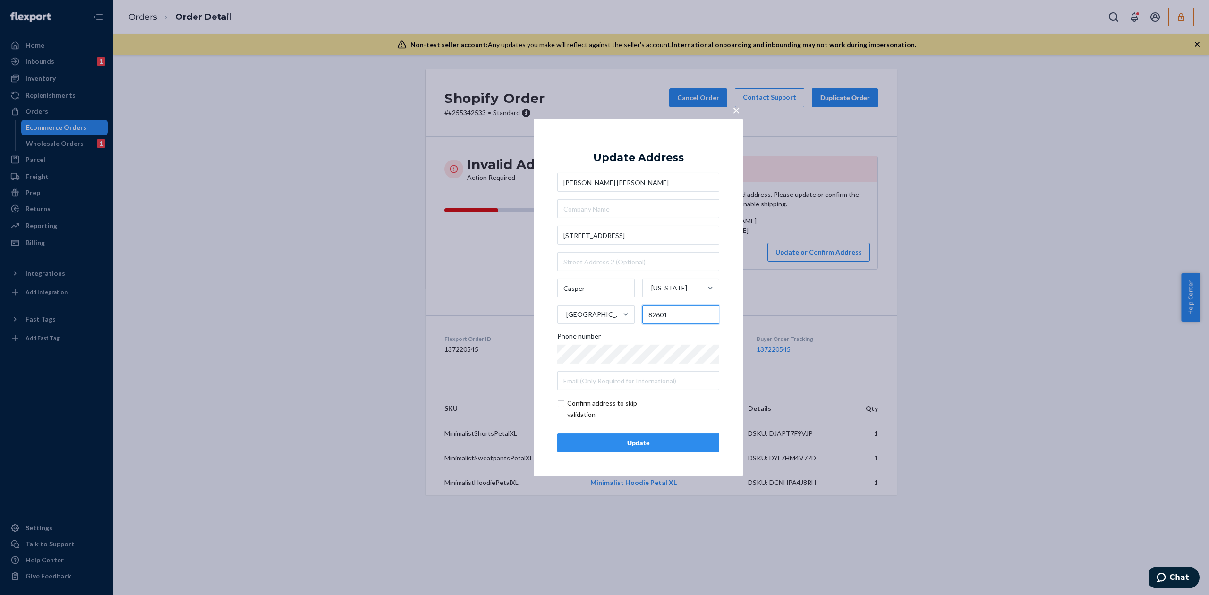
type input "82601"
click at [593, 235] on input "3405 Plattue St" at bounding box center [638, 235] width 162 height 19
type input "3405 Plateau St"
click at [650, 136] on div "× Update Address Stormy Tatro Stormy Tatro 3405 Plateau St 3405 Plateau St, Cop…" at bounding box center [638, 297] width 209 height 357
click at [646, 441] on div "Update" at bounding box center [638, 442] width 146 height 9
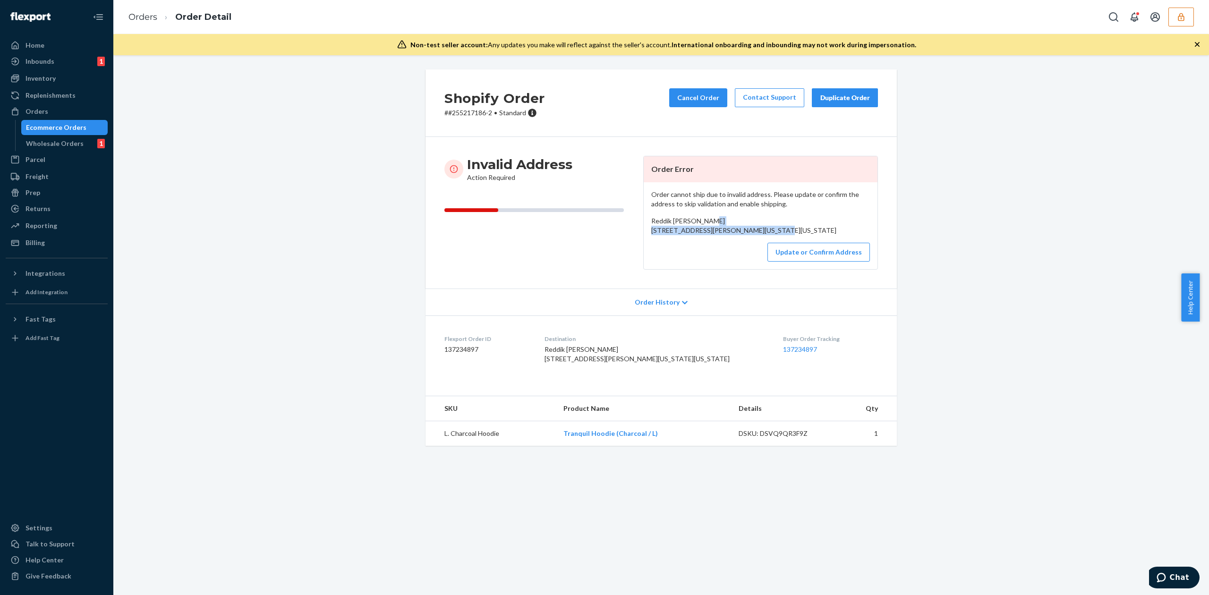
drag, startPoint x: 648, startPoint y: 229, endPoint x: 716, endPoint y: 236, distance: 68.4
click at [716, 235] on div "Reddik Pillarelli 2027 Rowland Avenue Delaware, Ohio 43015 US" at bounding box center [760, 225] width 219 height 19
copy span "2027 Rowland Avenue Delaware, Ohio 43015"
click at [677, 221] on span "Reddik Pillarelli 2027 Rowland Avenue Delaware, Ohio 43015 US" at bounding box center [743, 225] width 185 height 17
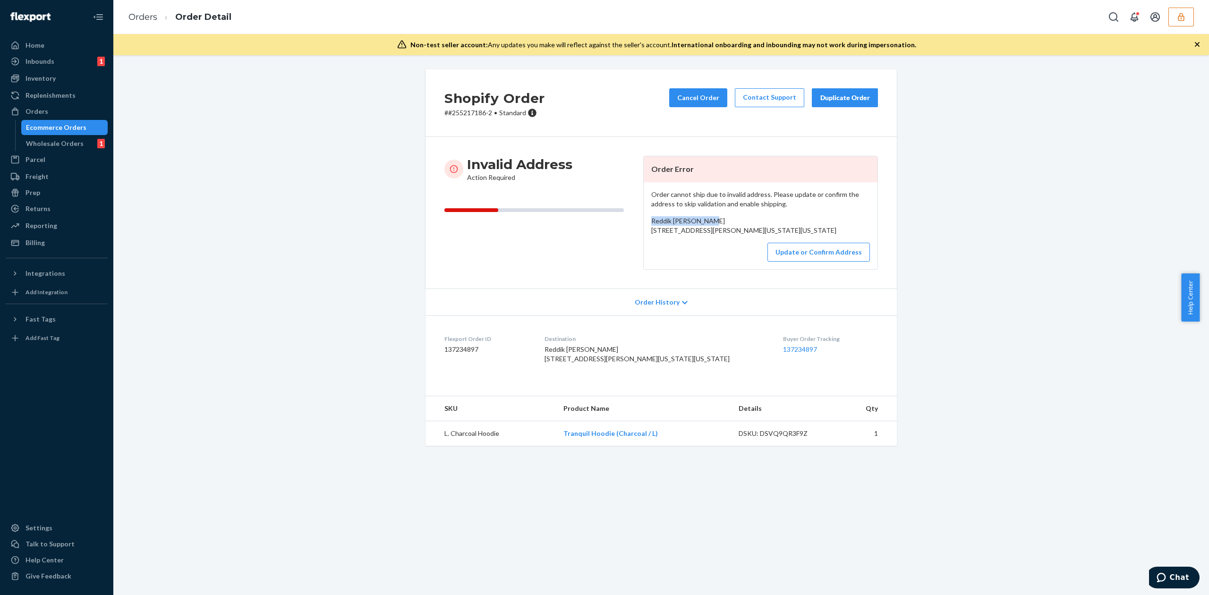
click at [677, 221] on span "Reddik Pillarelli 2027 Rowland Avenue Delaware, Ohio 43015 US" at bounding box center [743, 225] width 185 height 17
copy span "Reddik Pillarelli"
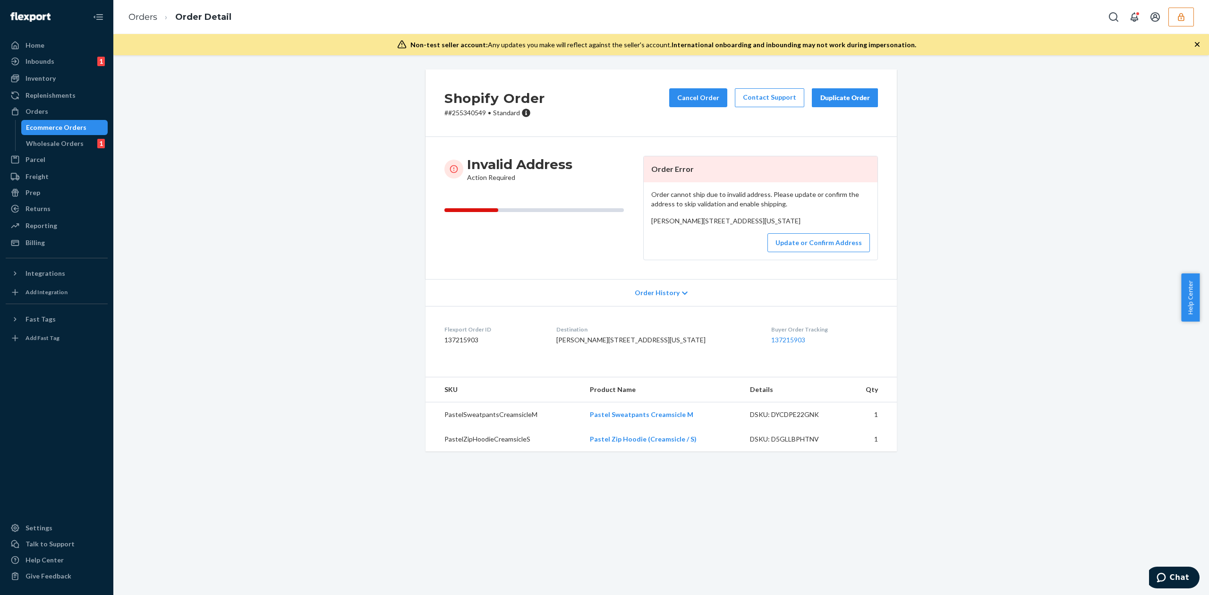
drag, startPoint x: 646, startPoint y: 232, endPoint x: 715, endPoint y: 244, distance: 69.4
click at [715, 226] on div "[PERSON_NAME][STREET_ADDRESS][US_STATE]" at bounding box center [760, 220] width 219 height 9
copy span "[STREET_ADDRESS][US_STATE]"
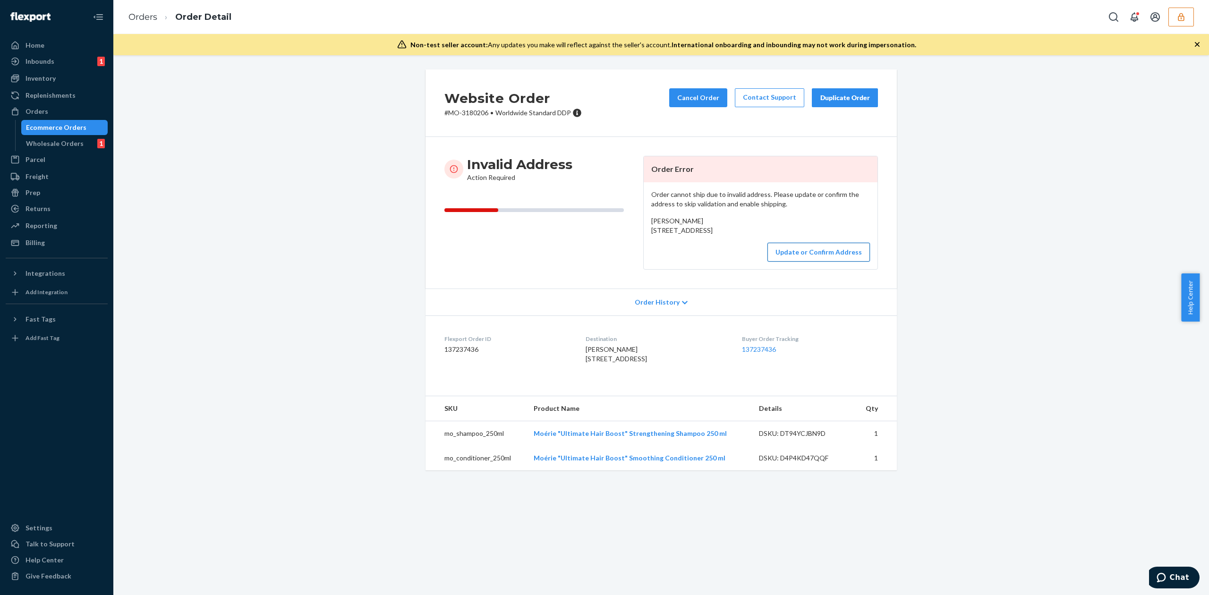
click at [829, 262] on button "Update or Confirm Address" at bounding box center [818, 252] width 102 height 19
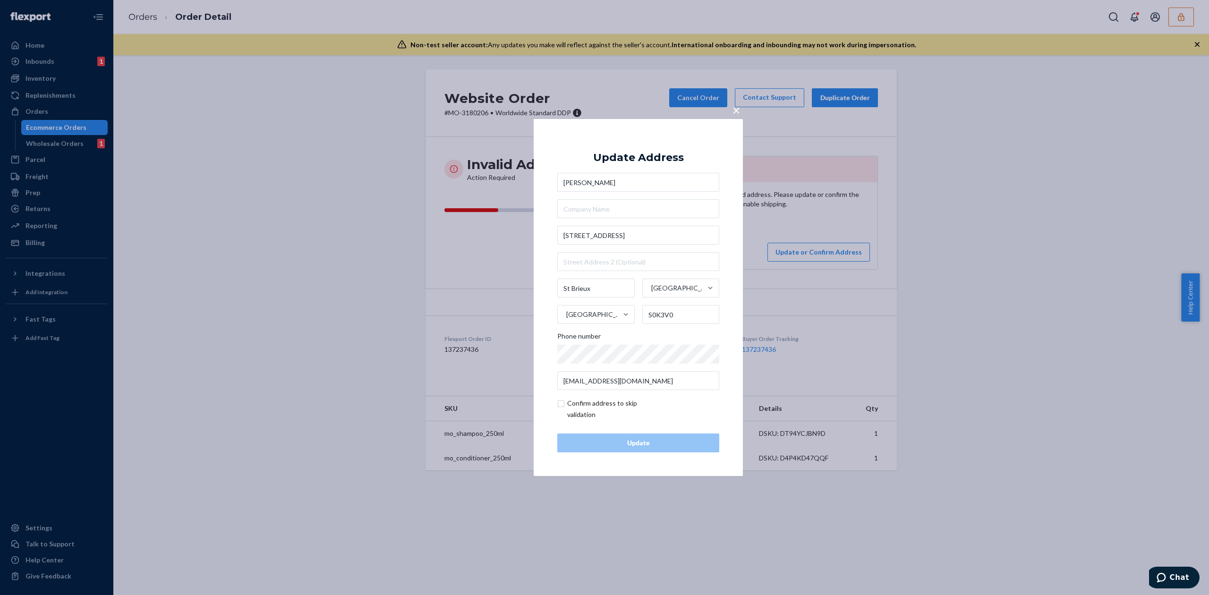
click at [736, 112] on span "×" at bounding box center [736, 110] width 8 height 16
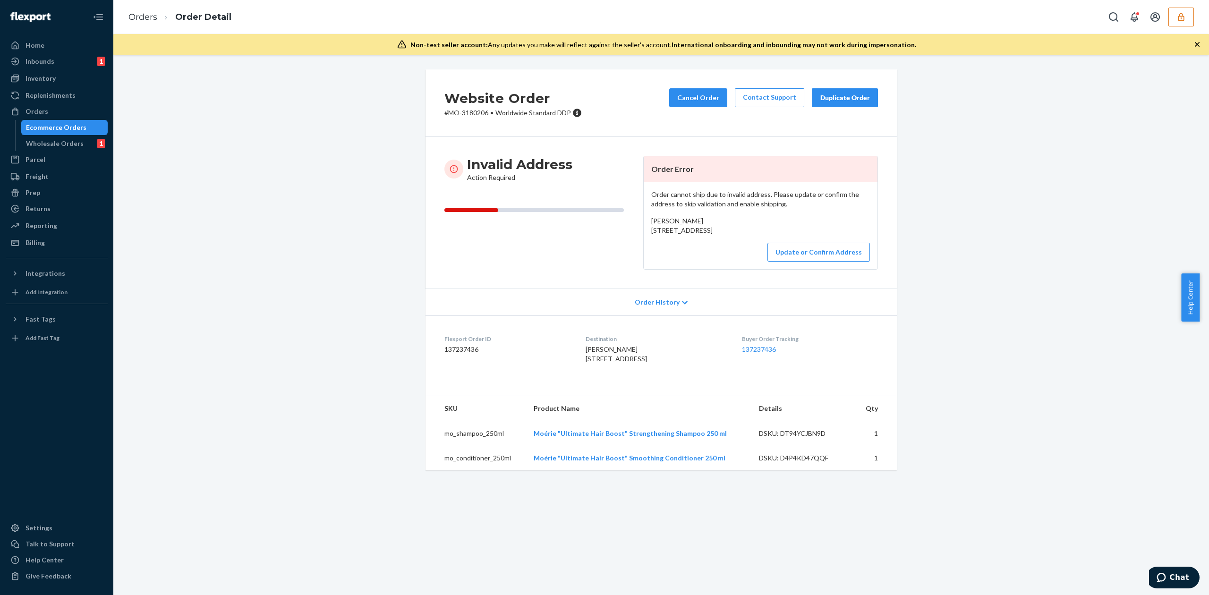
drag, startPoint x: 646, startPoint y: 230, endPoint x: 716, endPoint y: 244, distance: 70.8
click at [716, 235] on div "[PERSON_NAME] [STREET_ADDRESS]" at bounding box center [760, 225] width 219 height 19
copy span "200 1st ave N St Brieux, SK S0K3V0"
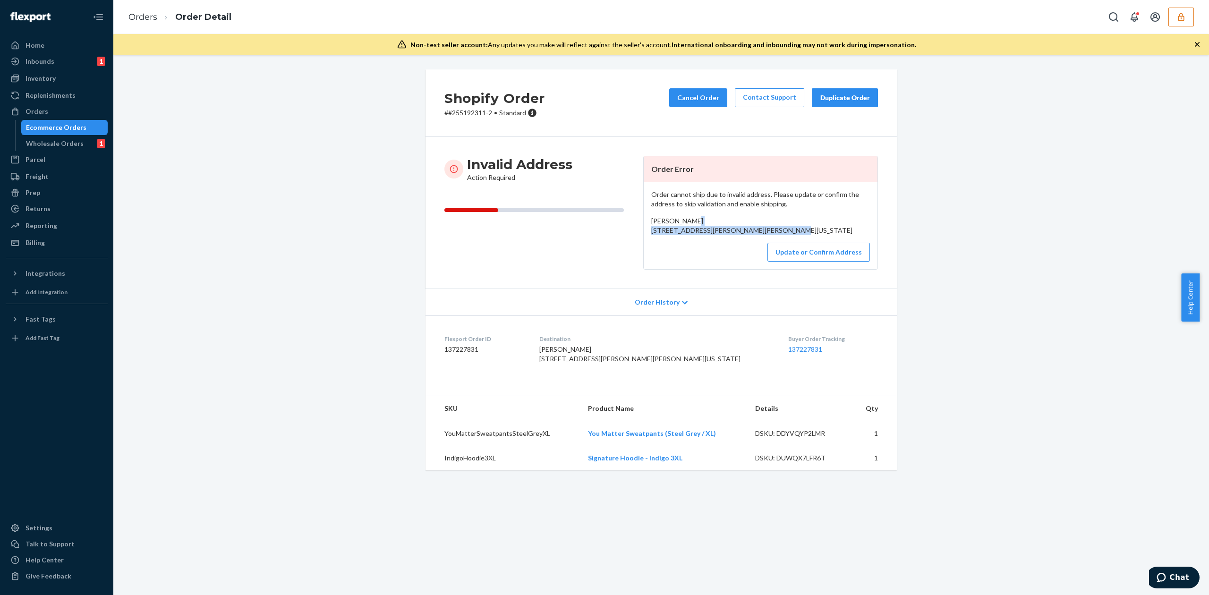
drag, startPoint x: 647, startPoint y: 231, endPoint x: 721, endPoint y: 243, distance: 74.5
click at [721, 235] on div "Laura Bacha 11140 Ellsworth Road Ellsworth, Ohio 44416 US" at bounding box center [760, 225] width 219 height 19
copy span "11140 Ellsworth Road Ellsworth, Ohio 44416"
click at [830, 262] on button "Update or Confirm Address" at bounding box center [818, 252] width 102 height 19
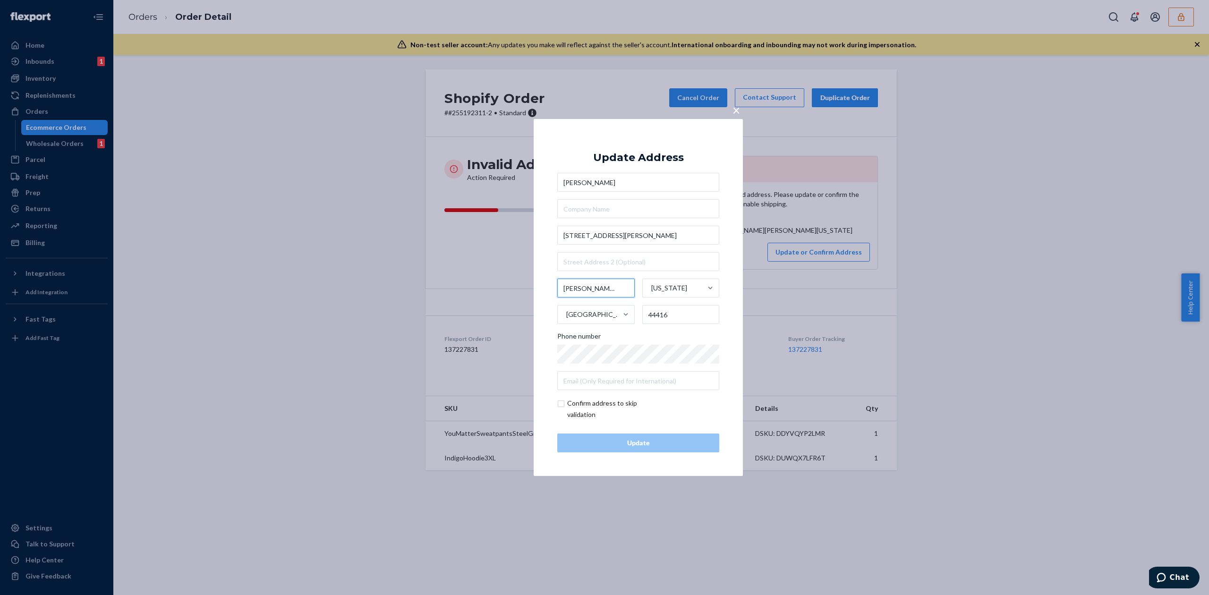
click at [580, 286] on input "Ellsworth" at bounding box center [595, 288] width 77 height 19
type input "North Jackson"
drag, startPoint x: 660, startPoint y: 312, endPoint x: 676, endPoint y: 312, distance: 16.5
click at [676, 312] on input "44416" at bounding box center [680, 314] width 77 height 19
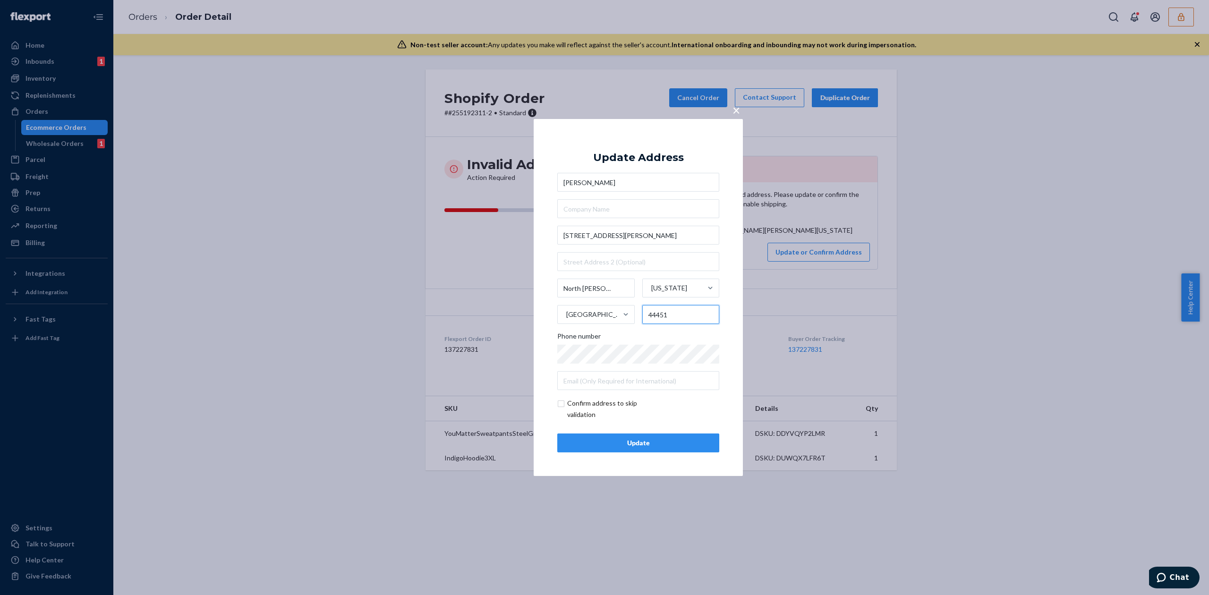
type input "44451"
click at [623, 235] on input "11140 Ellsworth Road" at bounding box center [638, 235] width 162 height 19
type input "11140 Ellsworth Rd"
click at [662, 152] on div "Update Address" at bounding box center [638, 157] width 91 height 11
click at [635, 456] on div "× Update Address Laura Bacha 11140 Ellsworth Rd North Jackson Ohio United State…" at bounding box center [638, 297] width 209 height 357
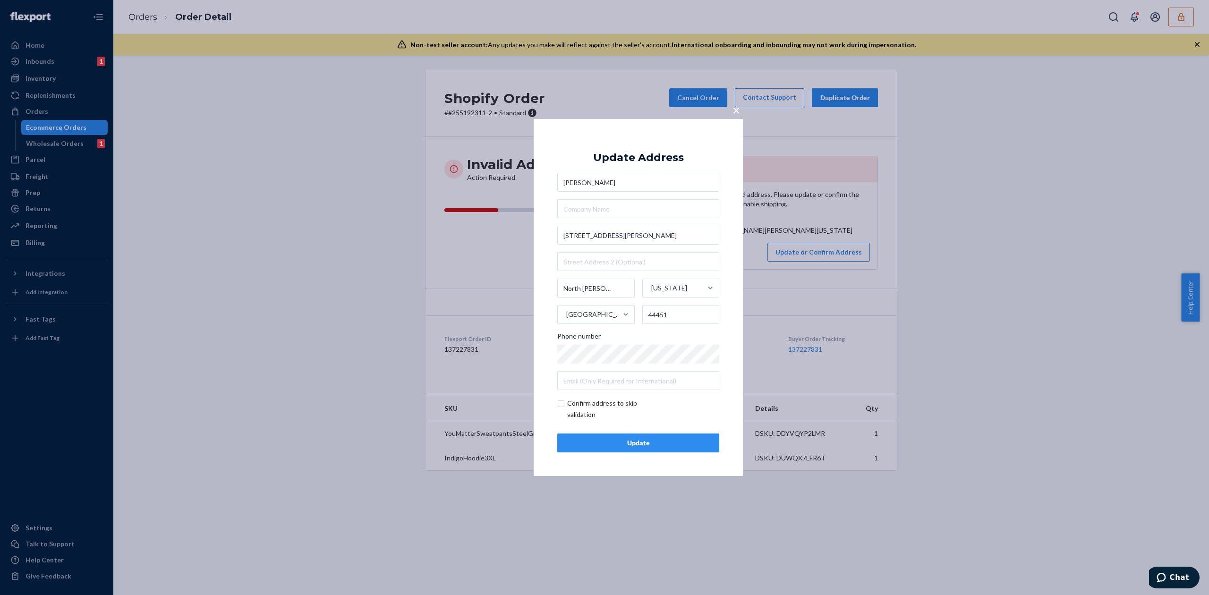
click at [667, 443] on div "Update" at bounding box center [638, 442] width 146 height 9
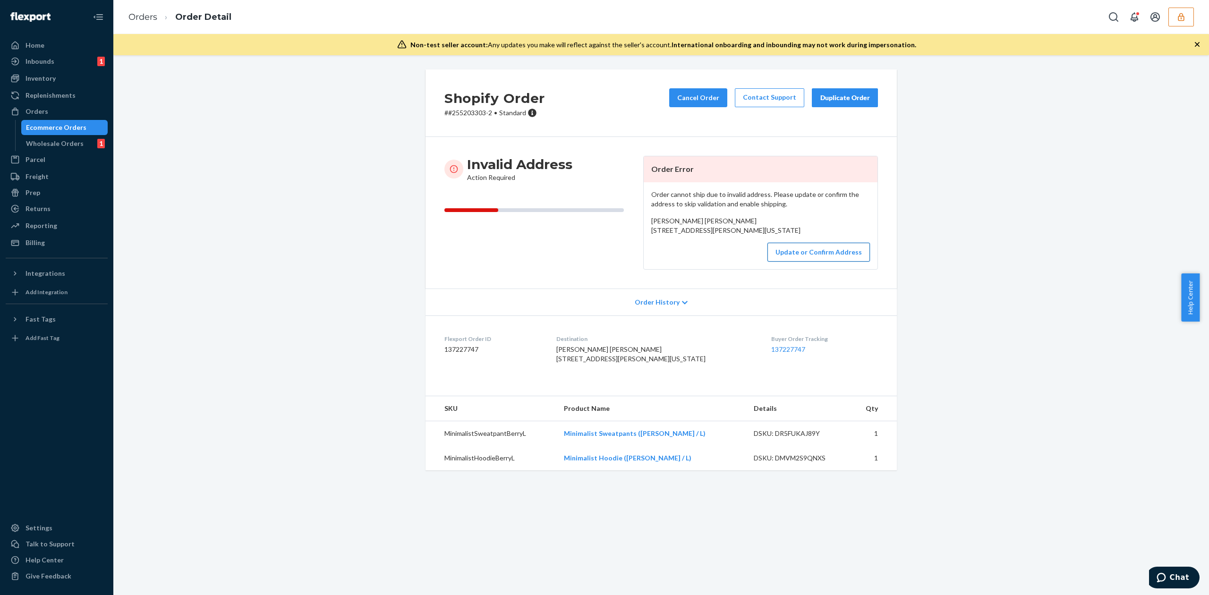
click at [799, 262] on button "Update or Confirm Address" at bounding box center [818, 252] width 102 height 19
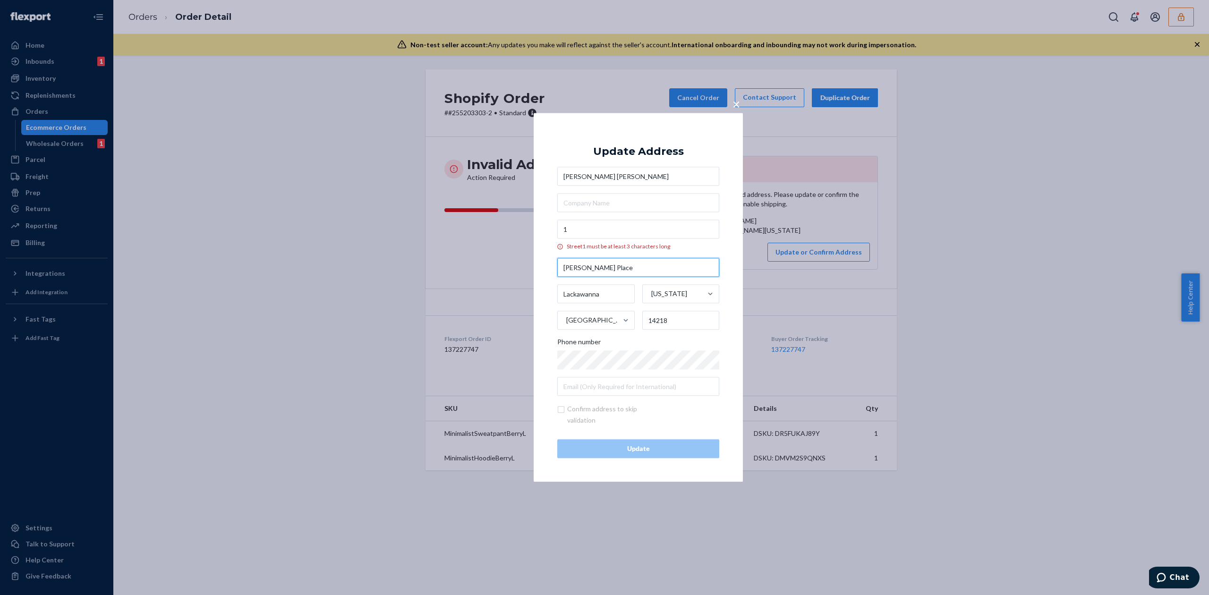
click at [585, 269] on input "[PERSON_NAME] Place" at bounding box center [638, 267] width 162 height 19
click at [608, 233] on input "1" at bounding box center [638, 229] width 162 height 19
paste input "[PERSON_NAME] Place"
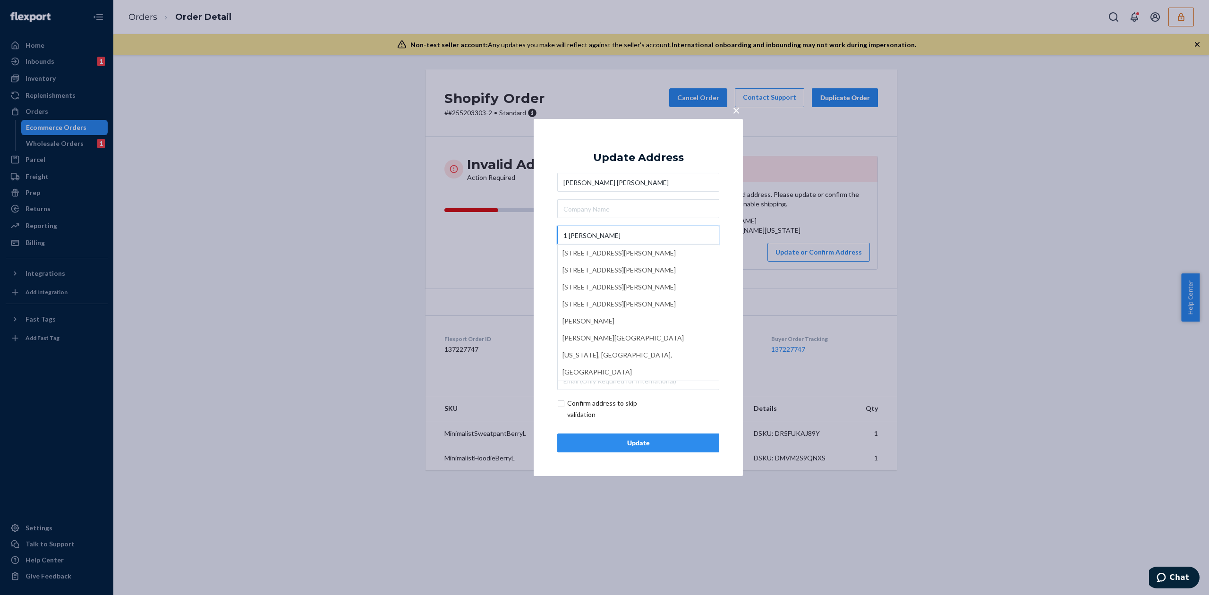
type input "1 [PERSON_NAME]"
click at [653, 154] on div "Update Address" at bounding box center [638, 157] width 91 height 11
click at [627, 446] on div "Update" at bounding box center [638, 442] width 146 height 9
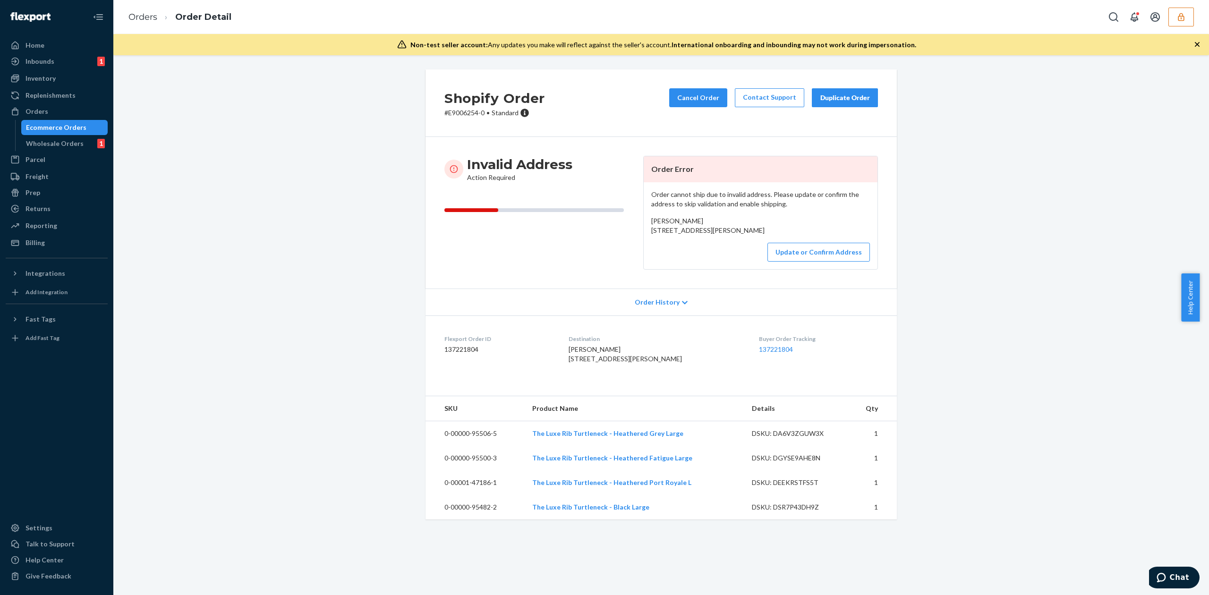
drag, startPoint x: 646, startPoint y: 230, endPoint x: 728, endPoint y: 251, distance: 83.8
click at [728, 235] on div "Kristin Bafaro 400 Stuart Street 17K Worcester, MA 01609 US" at bounding box center [760, 225] width 219 height 19
copy span "400 Stuart Street 17K Worcester, MA 01609"
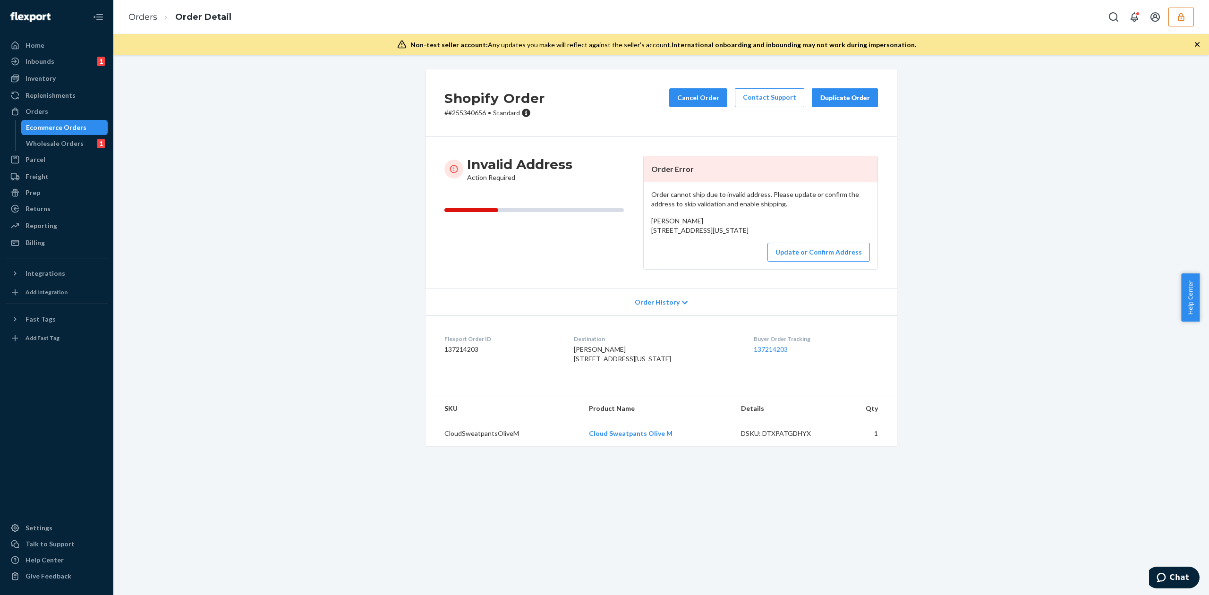
drag, startPoint x: 647, startPoint y: 231, endPoint x: 745, endPoint y: 241, distance: 98.7
click at [745, 235] on div "Narica Persaud 28 Willow Avenue Queens Village, New York 11428 US" at bounding box center [760, 225] width 219 height 19
copy span "28 Willow Avenue Queens Village, New York 11428"
click at [805, 262] on button "Update or Confirm Address" at bounding box center [818, 252] width 102 height 19
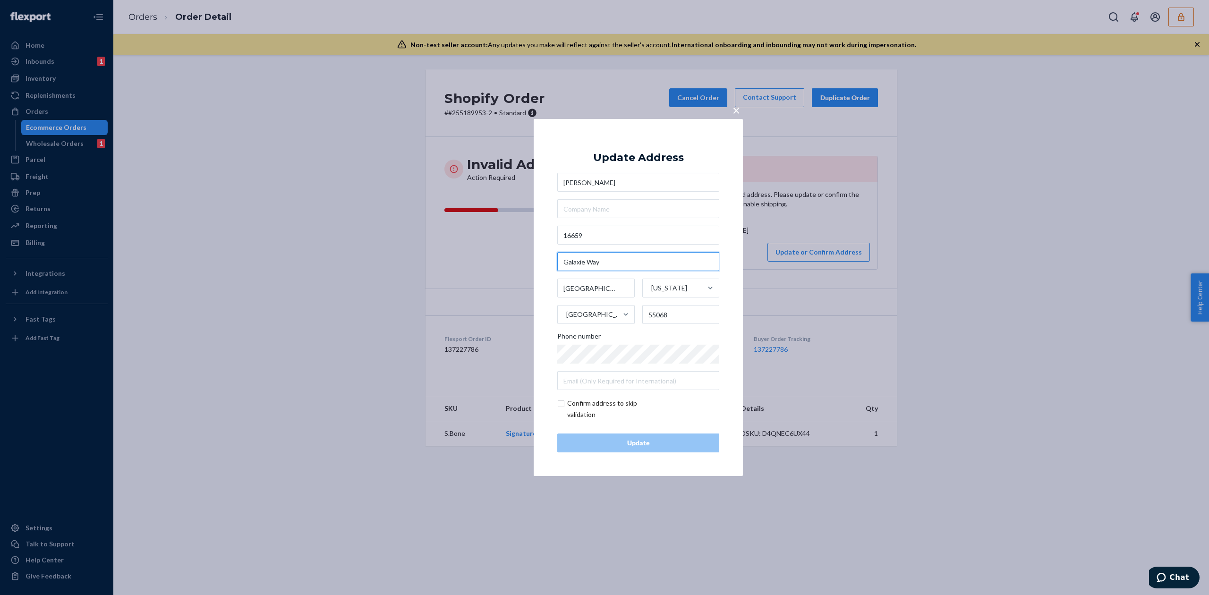
click at [581, 254] on input "Galaxie Way" at bounding box center [638, 261] width 162 height 19
click at [616, 233] on input "16659" at bounding box center [638, 235] width 162 height 19
paste input "Galaxie Way"
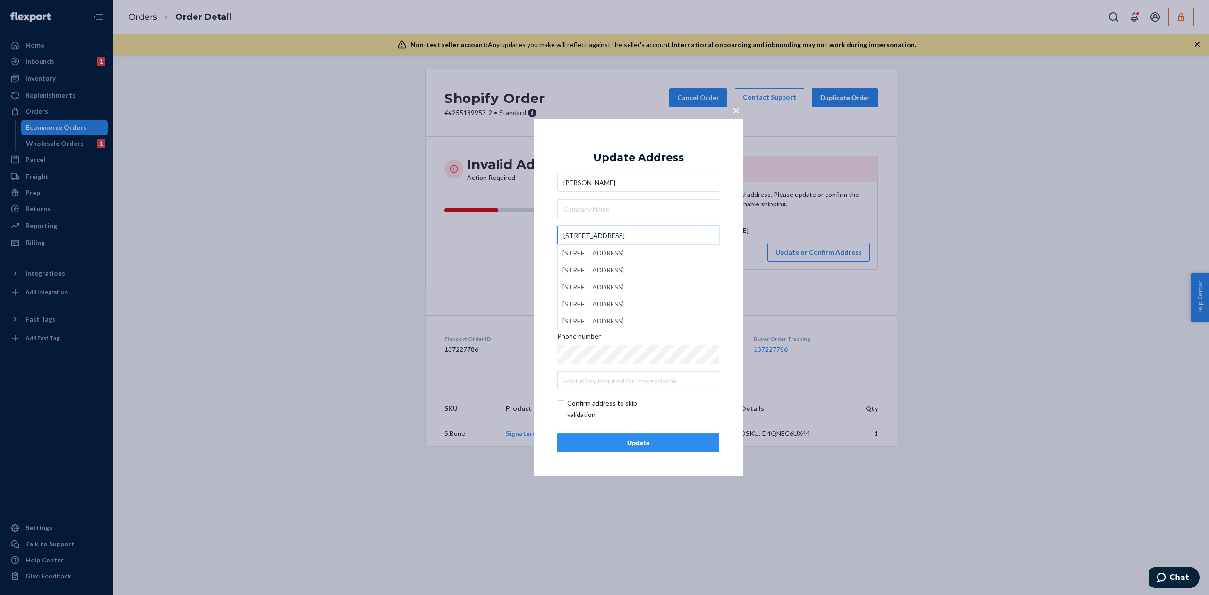
type input "16659 Galaxie Way"
click at [667, 159] on div "Update Address" at bounding box center [638, 157] width 91 height 11
click at [657, 443] on div "Update" at bounding box center [638, 442] width 146 height 9
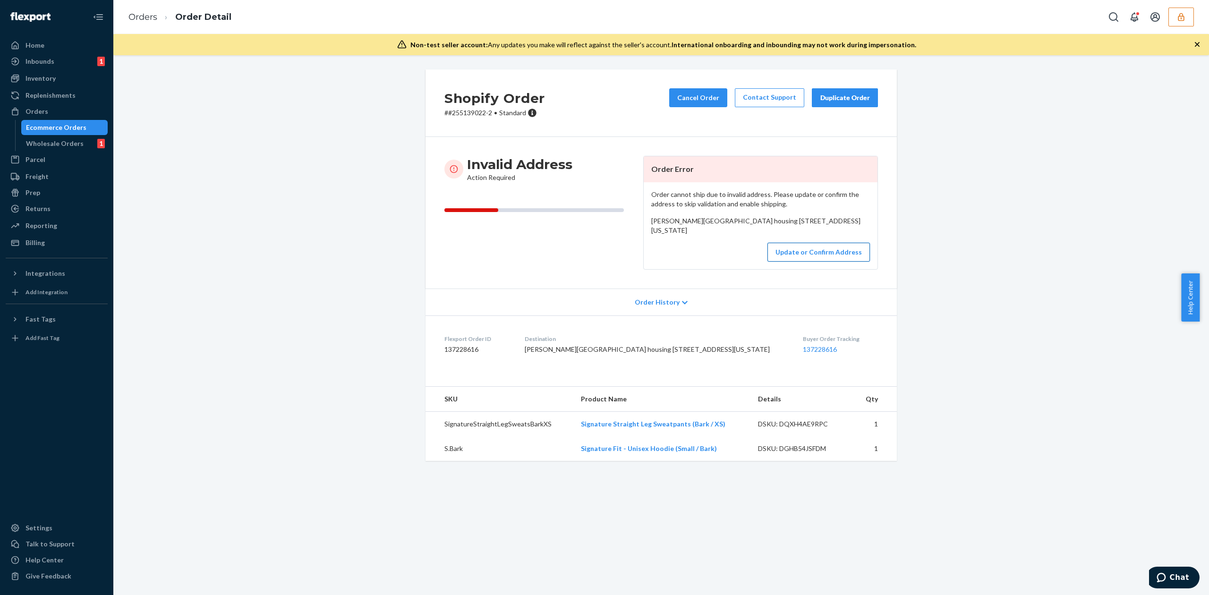
click at [824, 262] on button "Update or Confirm Address" at bounding box center [818, 252] width 102 height 19
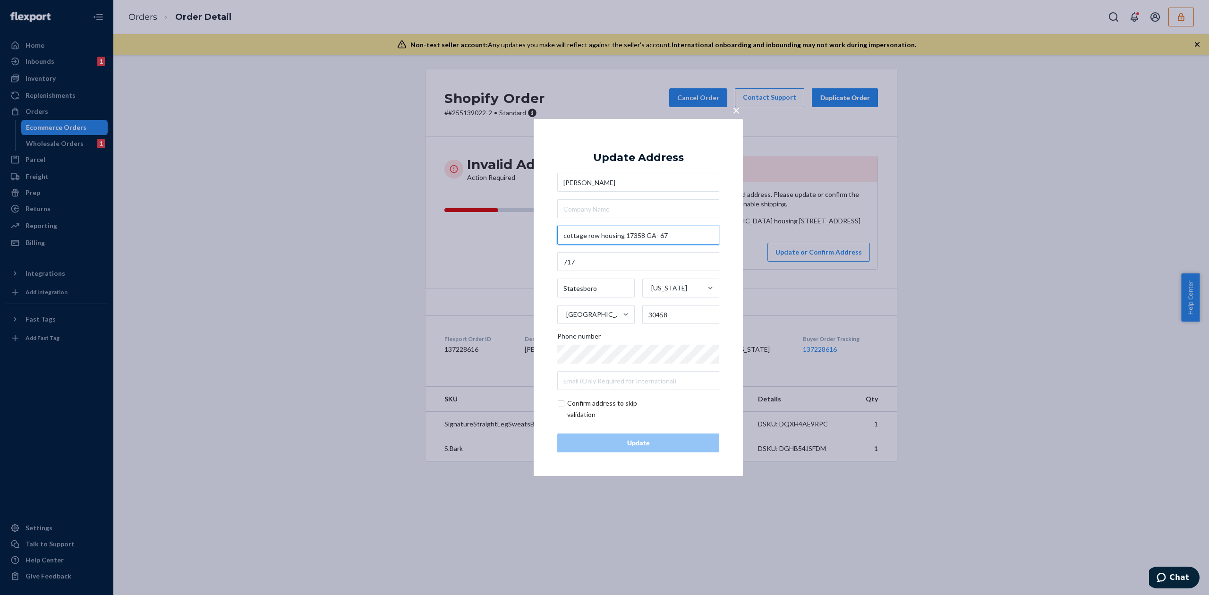
drag, startPoint x: 622, startPoint y: 234, endPoint x: 546, endPoint y: 225, distance: 77.0
click at [546, 225] on div "× Update Address [PERSON_NAME][STREET_ADDRESS][US_STATE] Phone number Confirm a…" at bounding box center [638, 297] width 209 height 357
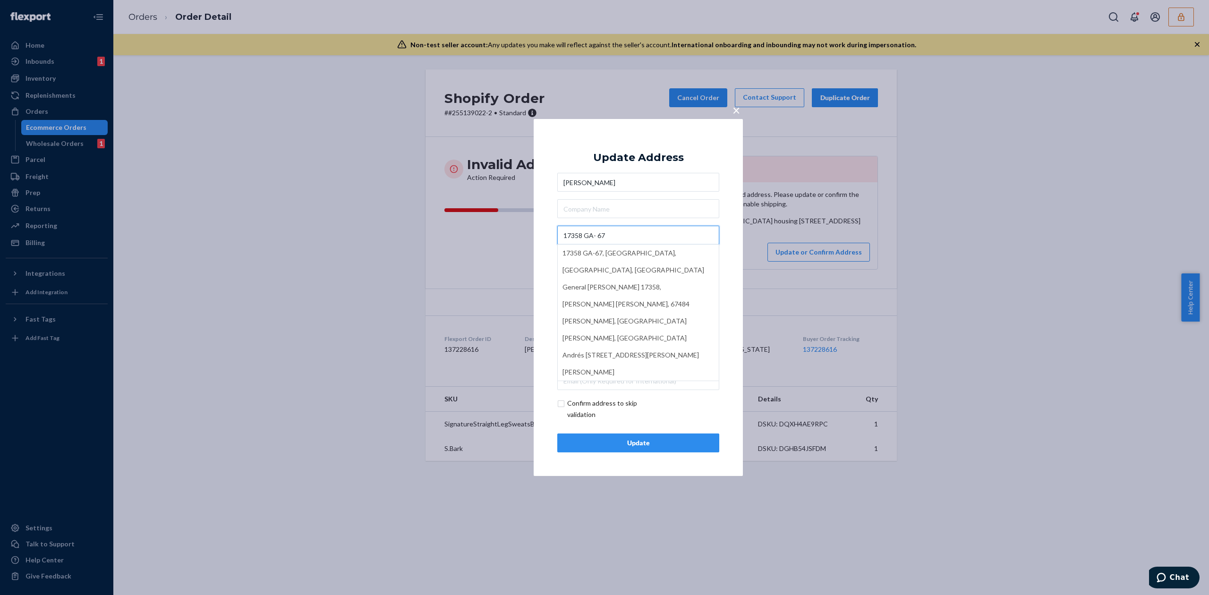
type input "17358 GA- 67"
click at [609, 208] on input "text" at bounding box center [638, 208] width 162 height 19
paste input "cottage row housing"
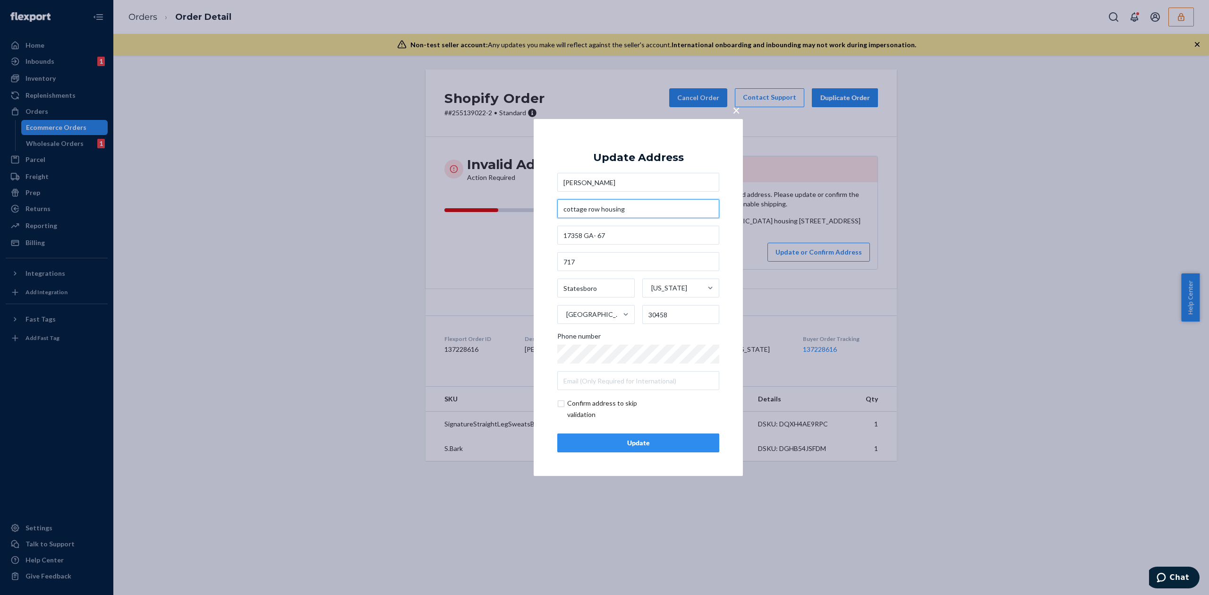
type input "cottage row housing"
click at [620, 444] on div "Update" at bounding box center [638, 442] width 146 height 9
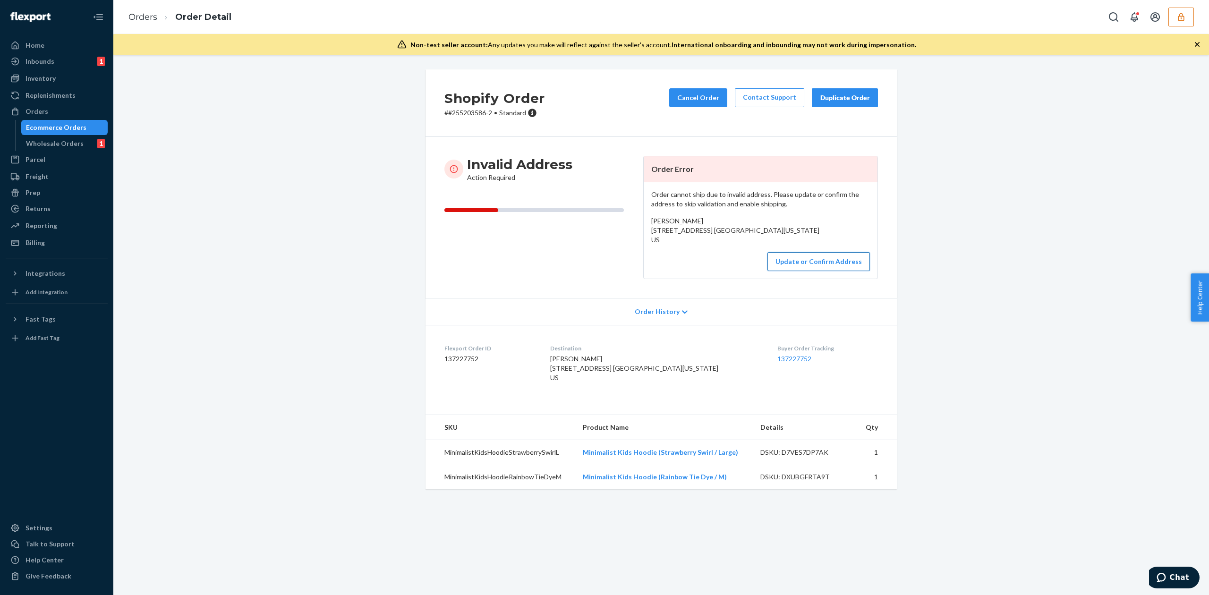
click at [794, 271] on button "Update or Confirm Address" at bounding box center [818, 261] width 102 height 19
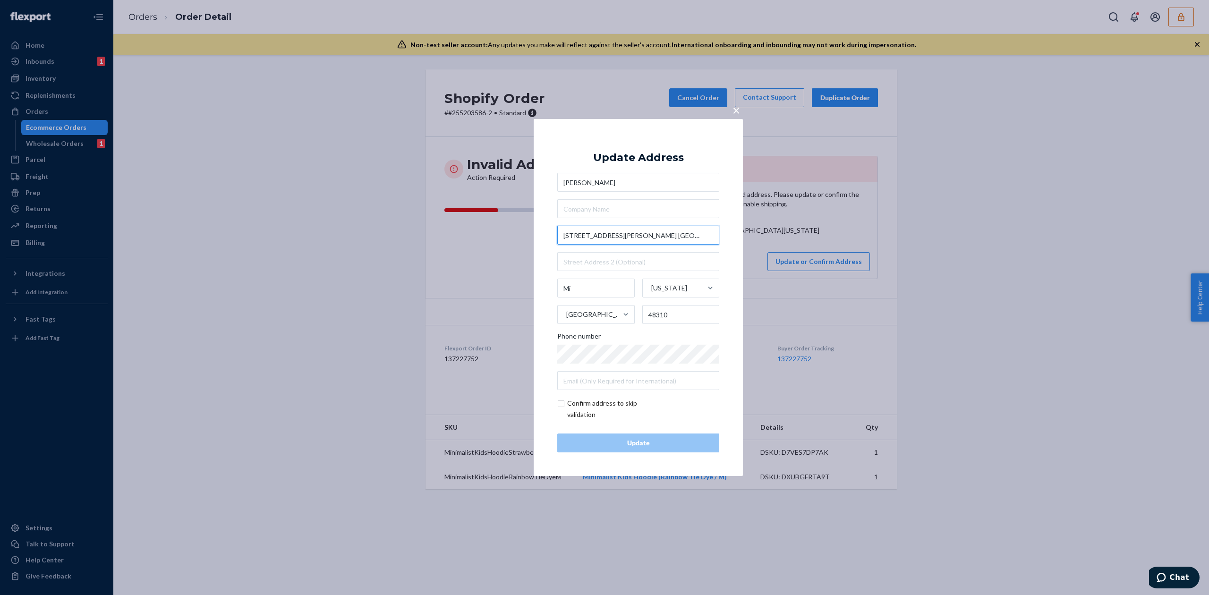
drag, startPoint x: 613, startPoint y: 235, endPoint x: 693, endPoint y: 243, distance: 80.7
click at [693, 243] on input "36775 Chene dr. Sterling Heights" at bounding box center [638, 235] width 162 height 19
type input "36775 Chene dr"
click at [631, 155] on div "Update Address" at bounding box center [638, 157] width 91 height 11
click at [573, 285] on input "Mi" at bounding box center [595, 288] width 77 height 19
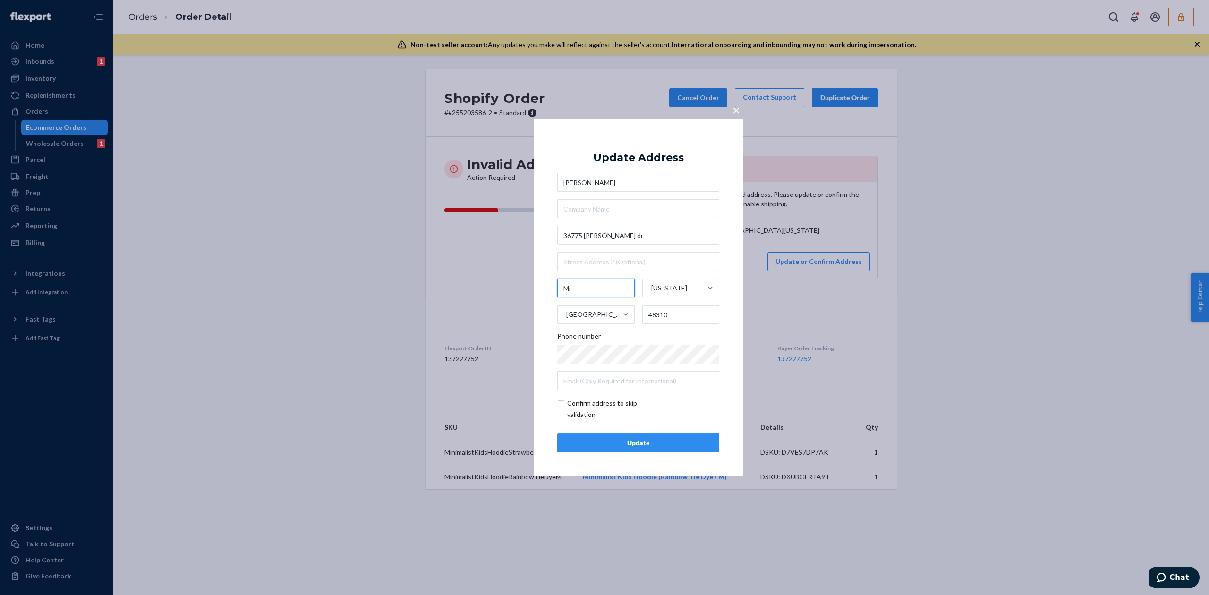
click at [573, 285] on input "Mi" at bounding box center [595, 288] width 77 height 19
paste input "Sterling Heights"
type input "Sterling Heights"
click at [647, 444] on div "Update" at bounding box center [638, 442] width 146 height 9
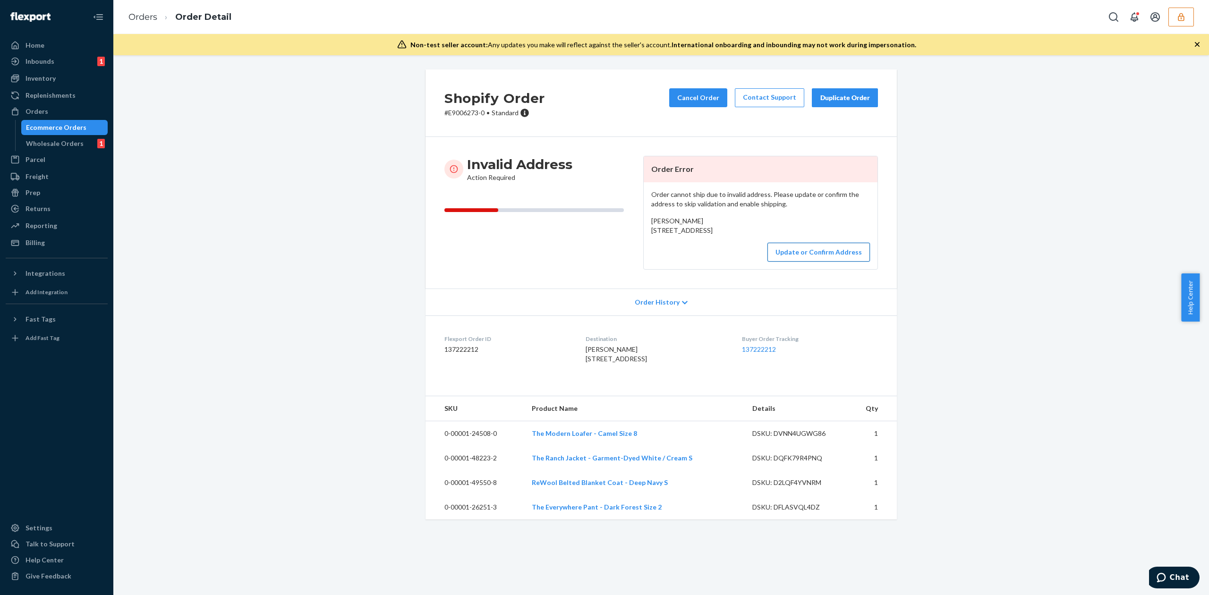
click at [835, 262] on button "Update or Confirm Address" at bounding box center [818, 252] width 102 height 19
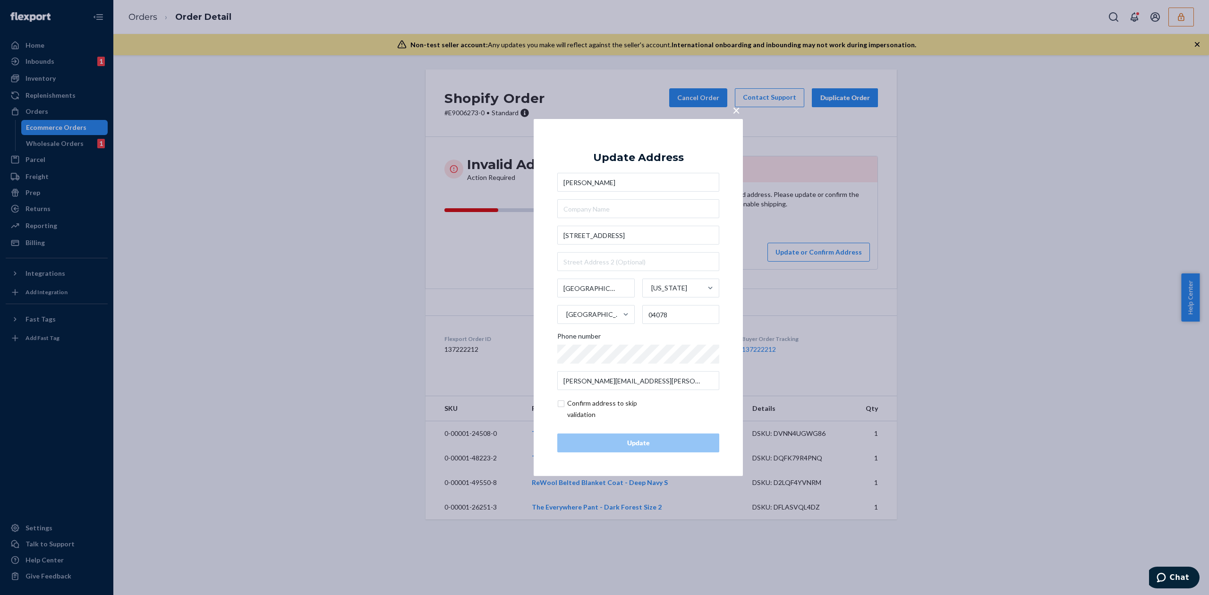
click at [595, 178] on input "Katherine Palmisano" at bounding box center [638, 182] width 162 height 19
click at [737, 112] on span "×" at bounding box center [736, 110] width 8 height 16
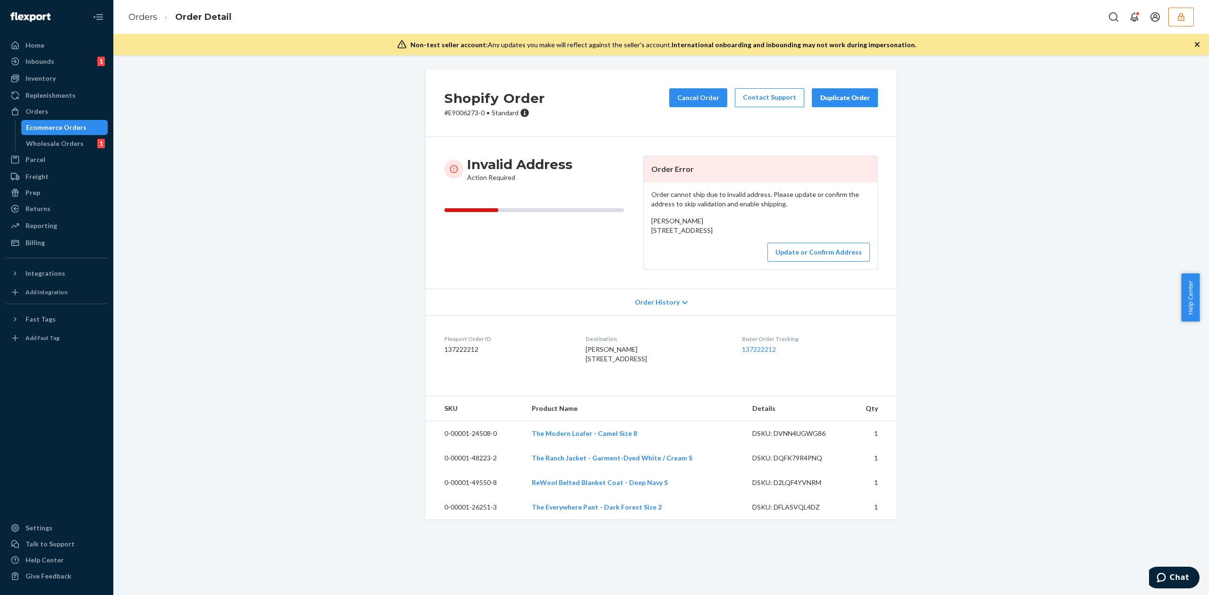
drag, startPoint x: 646, startPoint y: 231, endPoint x: 828, endPoint y: 218, distance: 181.8
click at [760, 231] on div "Katherine Palmisano 13 Main Street South Freeport, ME 04078 US" at bounding box center [760, 225] width 219 height 19
copy span "13 Main Street"
click at [651, 233] on span "Katherine Palmisano 13 Main Street South Freeport, ME 04078 US" at bounding box center [681, 225] width 61 height 17
click at [651, 229] on span "Katherine Palmisano 13 Main Street South Freeport, ME 04078 US" at bounding box center [681, 225] width 61 height 17
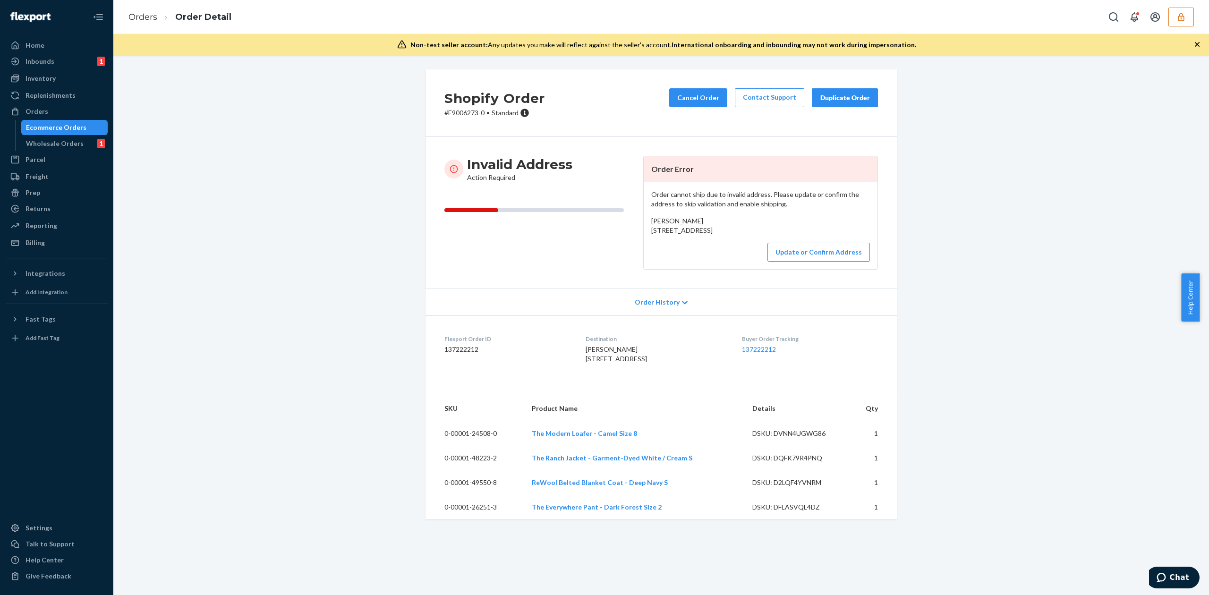
drag, startPoint x: 646, startPoint y: 231, endPoint x: 726, endPoint y: 237, distance: 79.5
click at [726, 235] on div "Katherine Palmisano 13 Main Street South Freeport, ME 04078 US" at bounding box center [760, 225] width 219 height 19
copy span "13 Main Street South Freeport, ME 04078"
click at [825, 262] on button "Update or Confirm Address" at bounding box center [818, 252] width 102 height 19
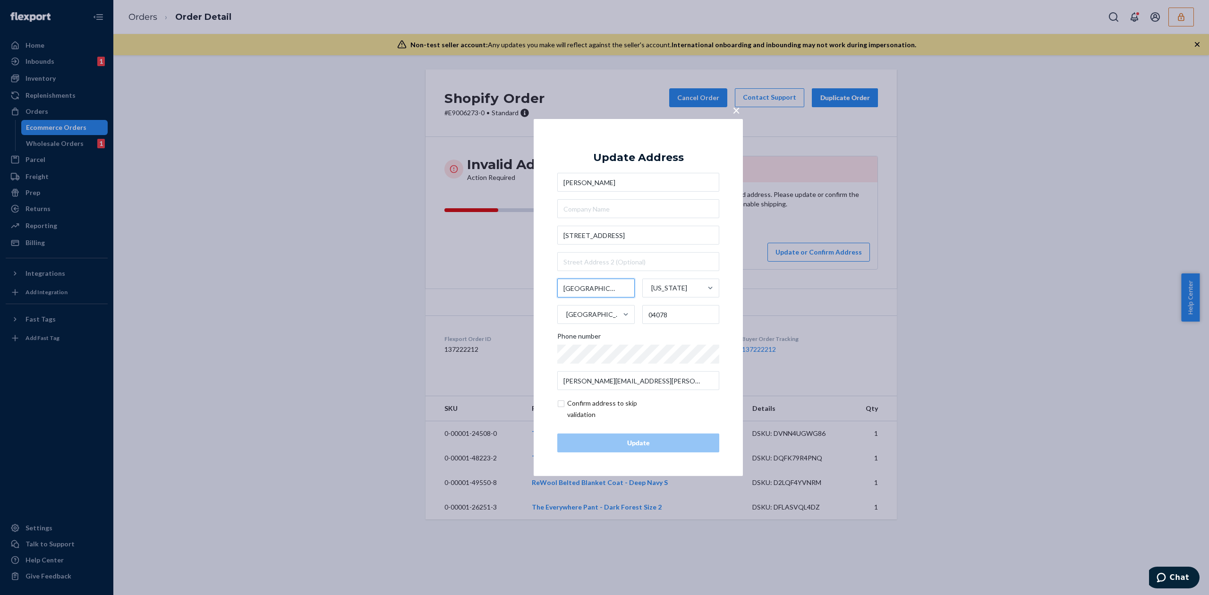
click at [582, 288] on input "South Freeport" at bounding box center [595, 288] width 77 height 19
type input "Freeport"
click at [676, 318] on input "04078" at bounding box center [680, 314] width 77 height 19
type input "04032"
click at [699, 407] on div "Confirm address to skip validation" at bounding box center [638, 409] width 162 height 23
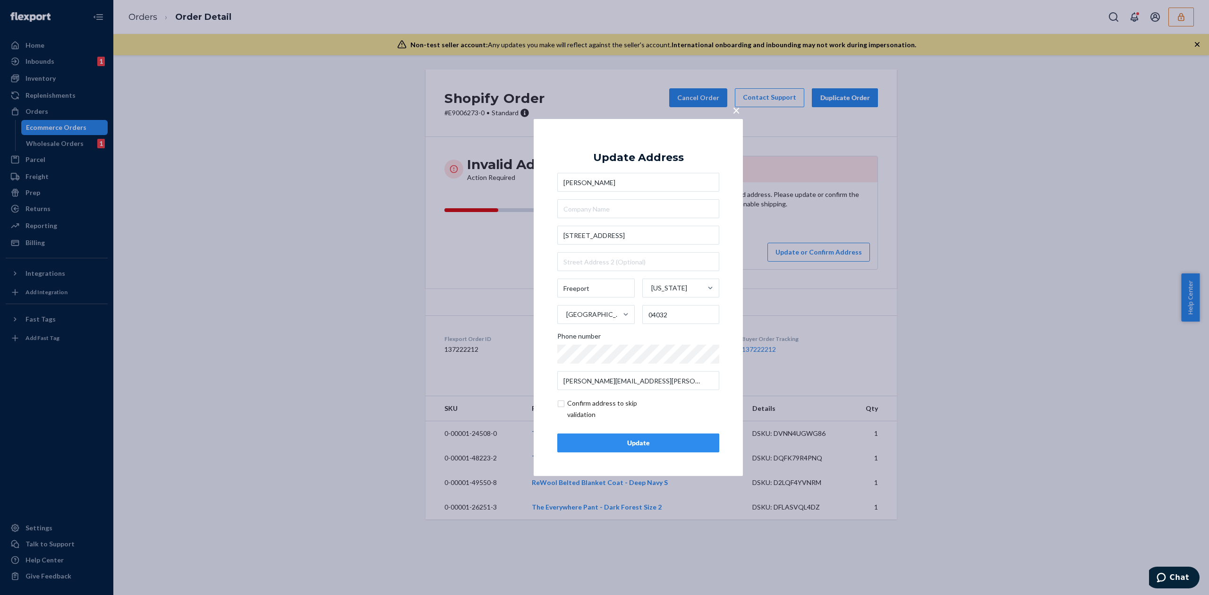
click at [638, 446] on div "Update" at bounding box center [638, 442] width 146 height 9
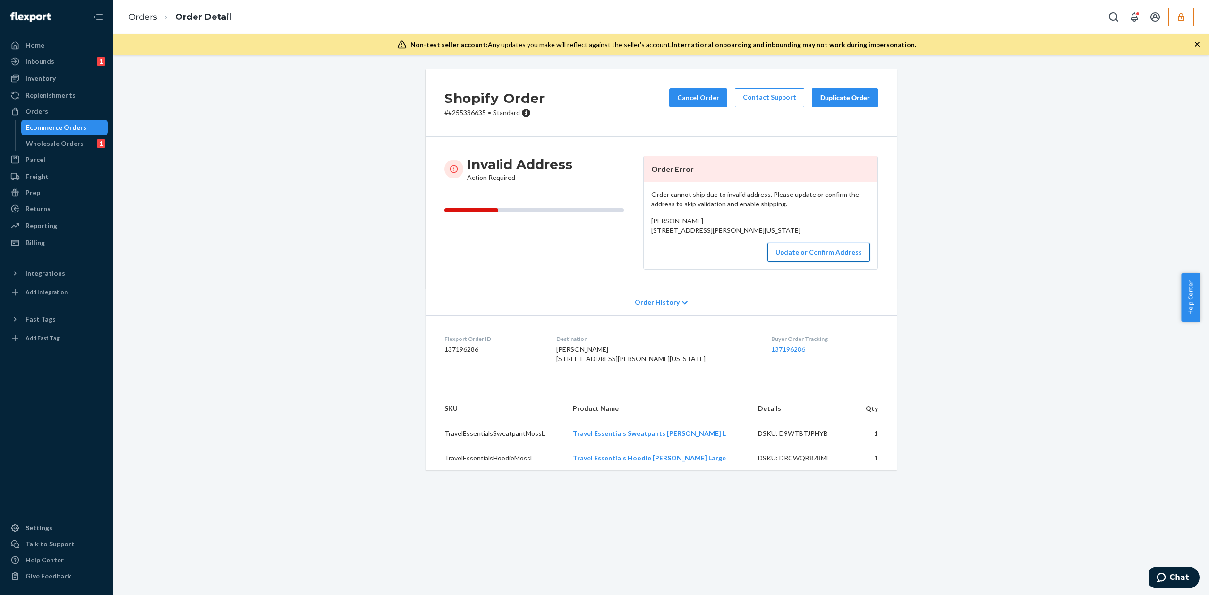
click at [791, 262] on button "Update or Confirm Address" at bounding box center [818, 252] width 102 height 19
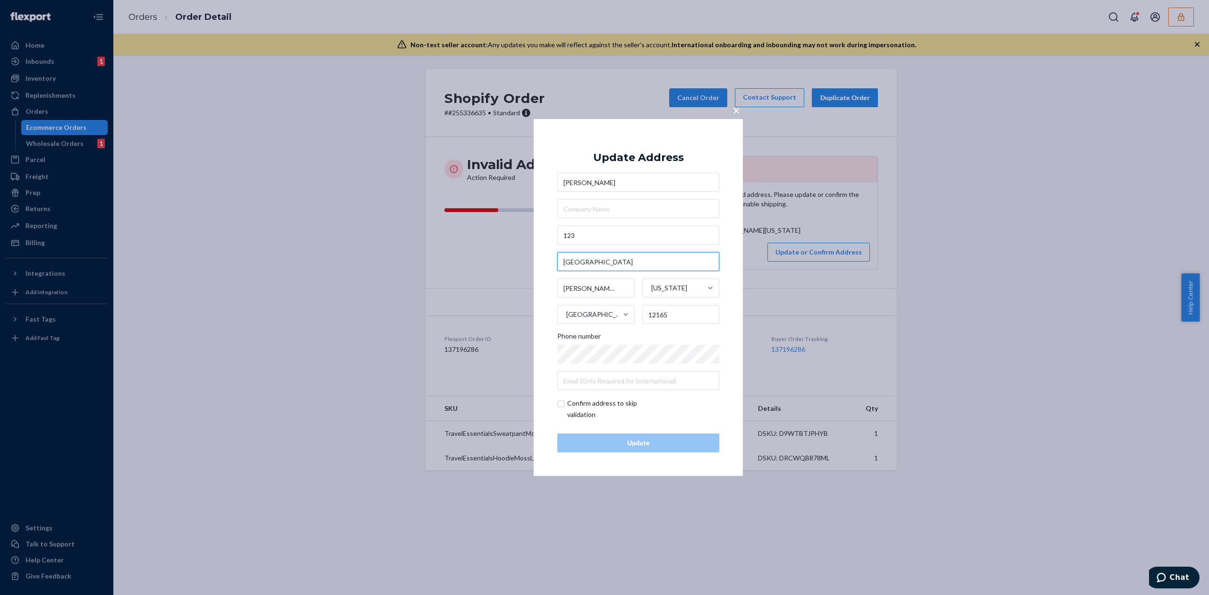
click at [613, 255] on input "[GEOGRAPHIC_DATA]" at bounding box center [638, 261] width 162 height 19
click at [613, 255] on input "Westchester Drive" at bounding box center [638, 261] width 162 height 19
click at [610, 232] on input "123" at bounding box center [638, 235] width 162 height 19
paste input "Westchester Drive"
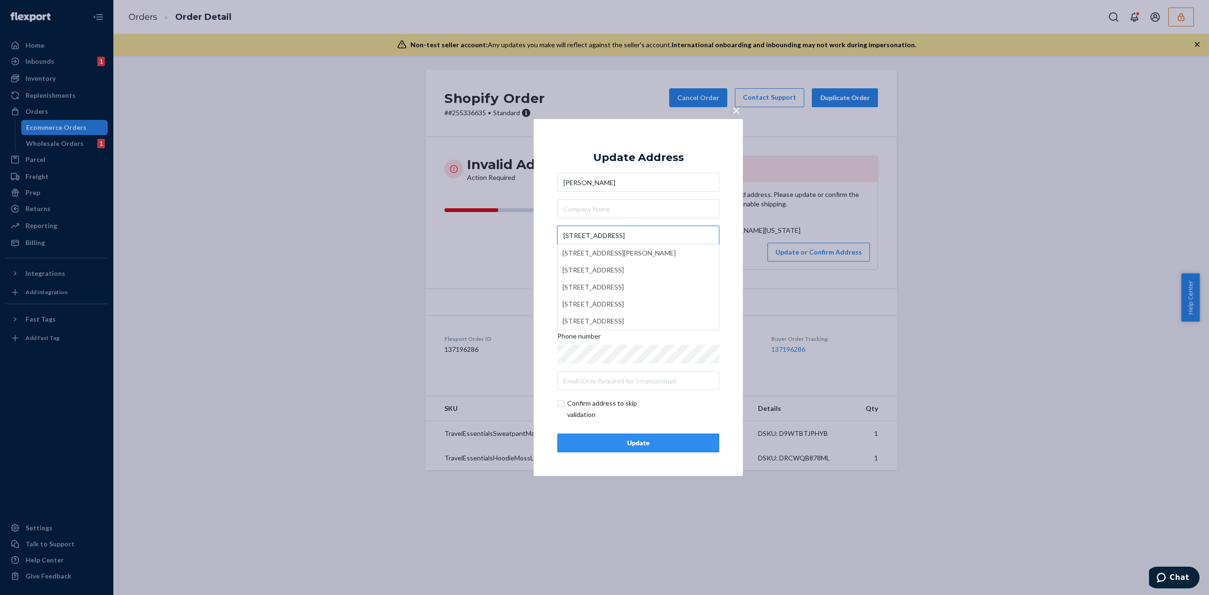
type input "123 Westchester Dr"
click at [657, 159] on div "Update Address" at bounding box center [638, 157] width 91 height 11
click at [663, 441] on div "Update" at bounding box center [638, 442] width 146 height 9
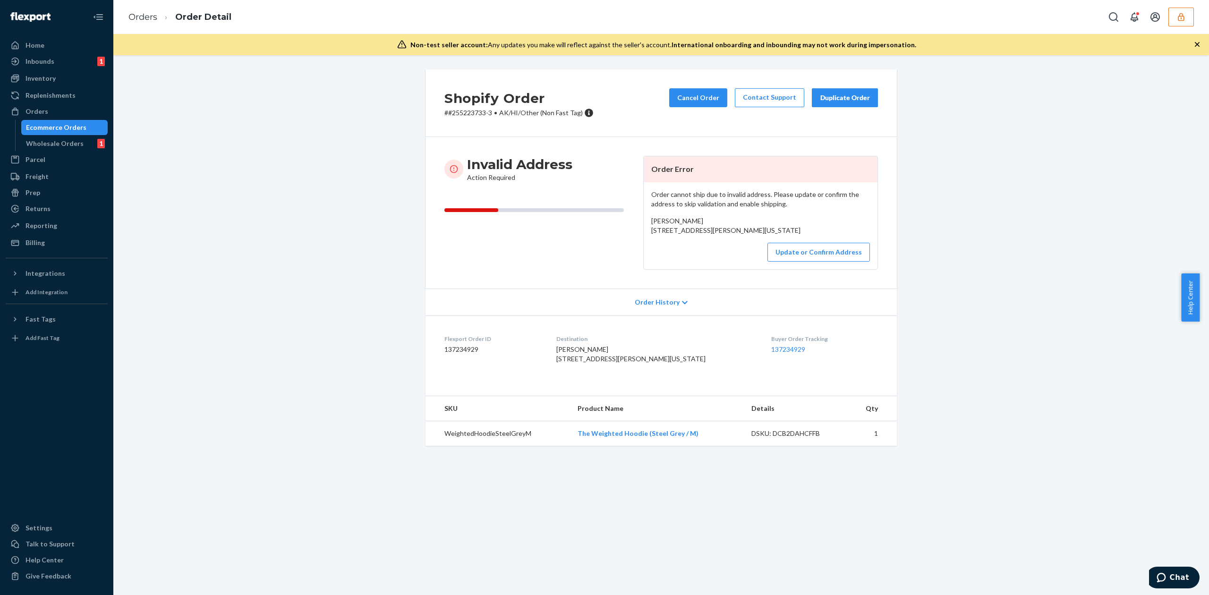
drag, startPoint x: 647, startPoint y: 232, endPoint x: 721, endPoint y: 238, distance: 73.9
click at [721, 235] on div "[PERSON_NAME] [STREET_ADDRESS][PERSON_NAME][US_STATE]" at bounding box center [760, 225] width 219 height 19
copy span "[STREET_ADDRESS][PERSON_NAME][US_STATE]"
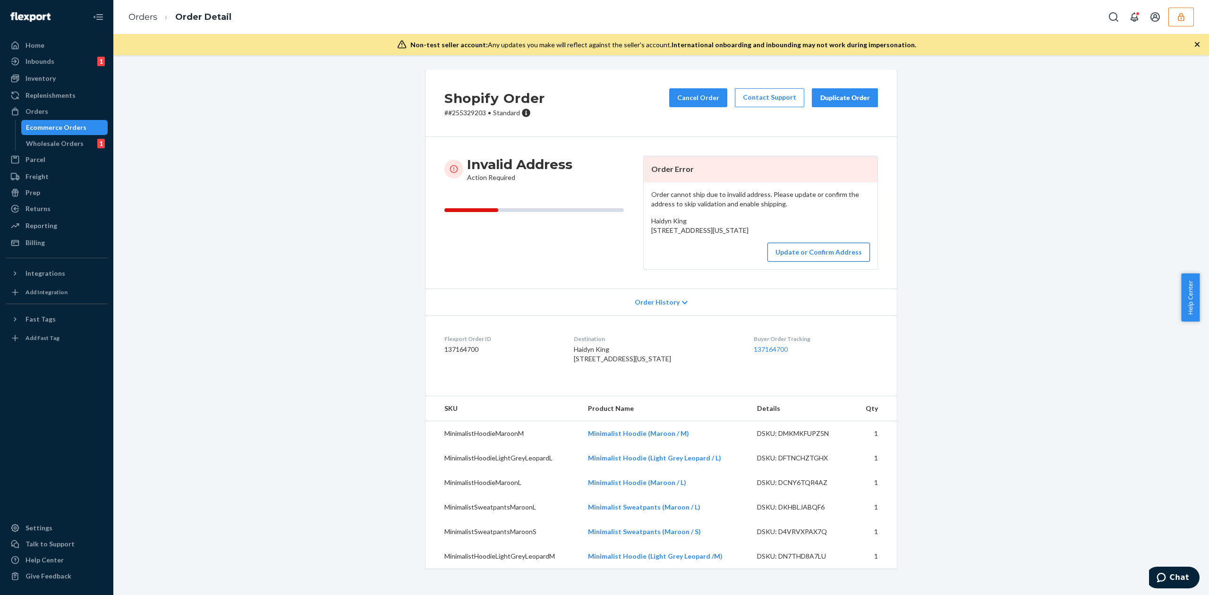
click at [814, 262] on button "Update or Confirm Address" at bounding box center [818, 252] width 102 height 19
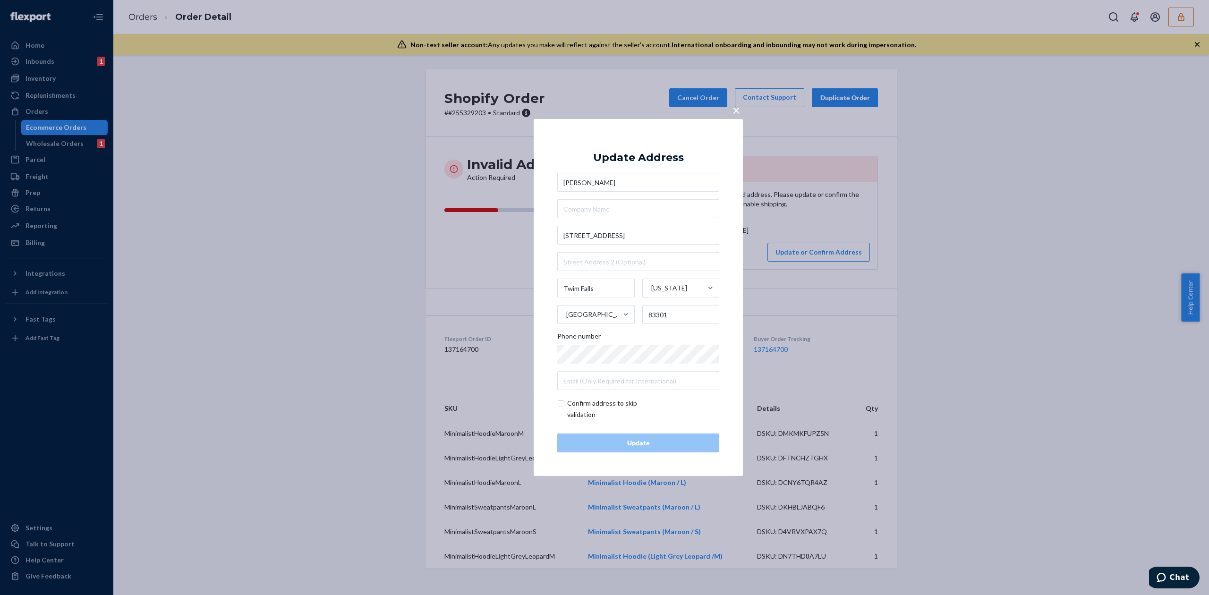
click at [741, 108] on button "×" at bounding box center [736, 108] width 13 height 17
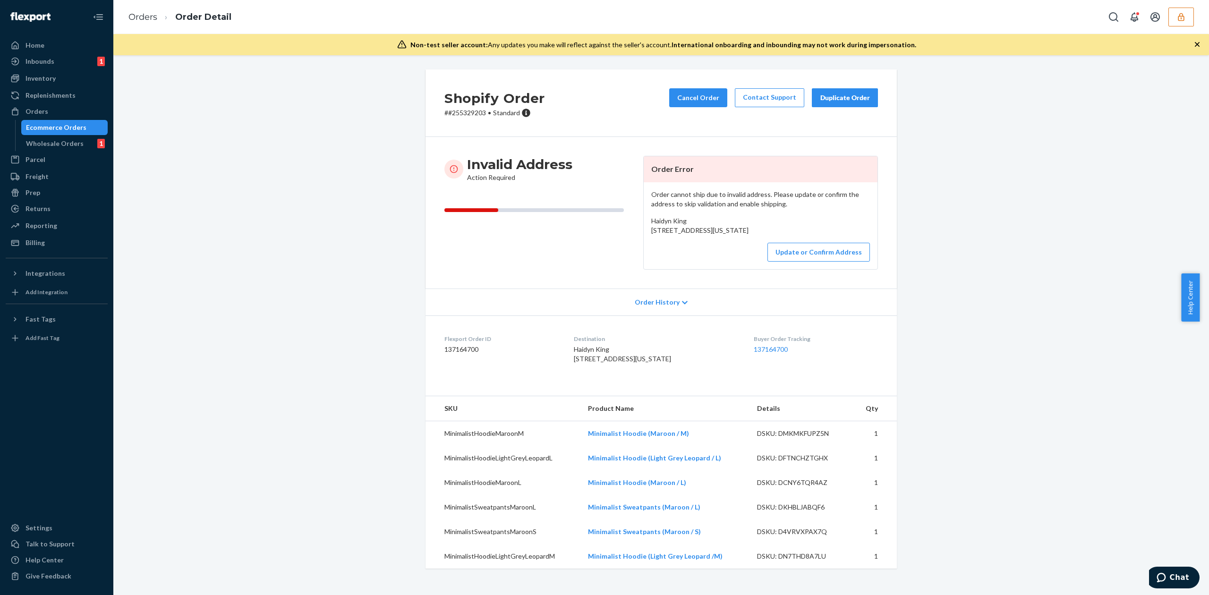
drag, startPoint x: 578, startPoint y: 382, endPoint x: 662, endPoint y: 384, distance: 84.1
click at [662, 364] on div "Haidyn King [STREET_ADDRESS][US_STATE]" at bounding box center [656, 354] width 165 height 19
copy span "[STREET_ADDRESS][US_STATE]"
